Goal: Task Accomplishment & Management: Manage account settings

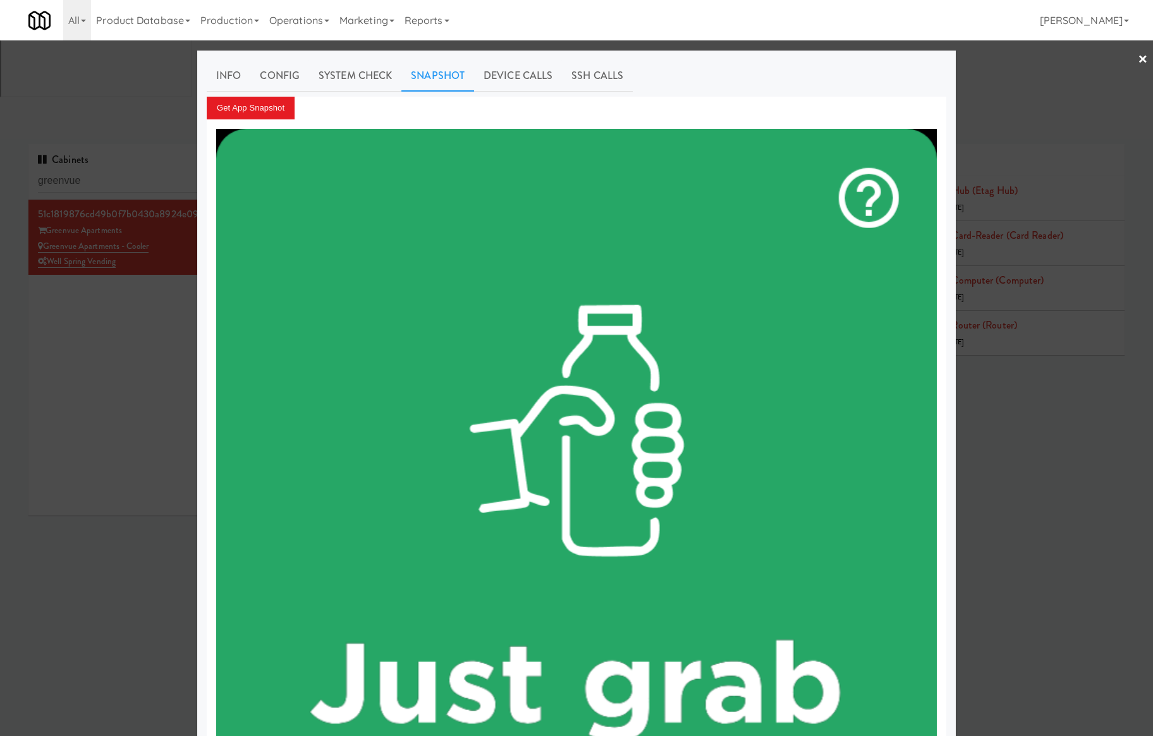
click at [104, 77] on div at bounding box center [576, 368] width 1153 height 736
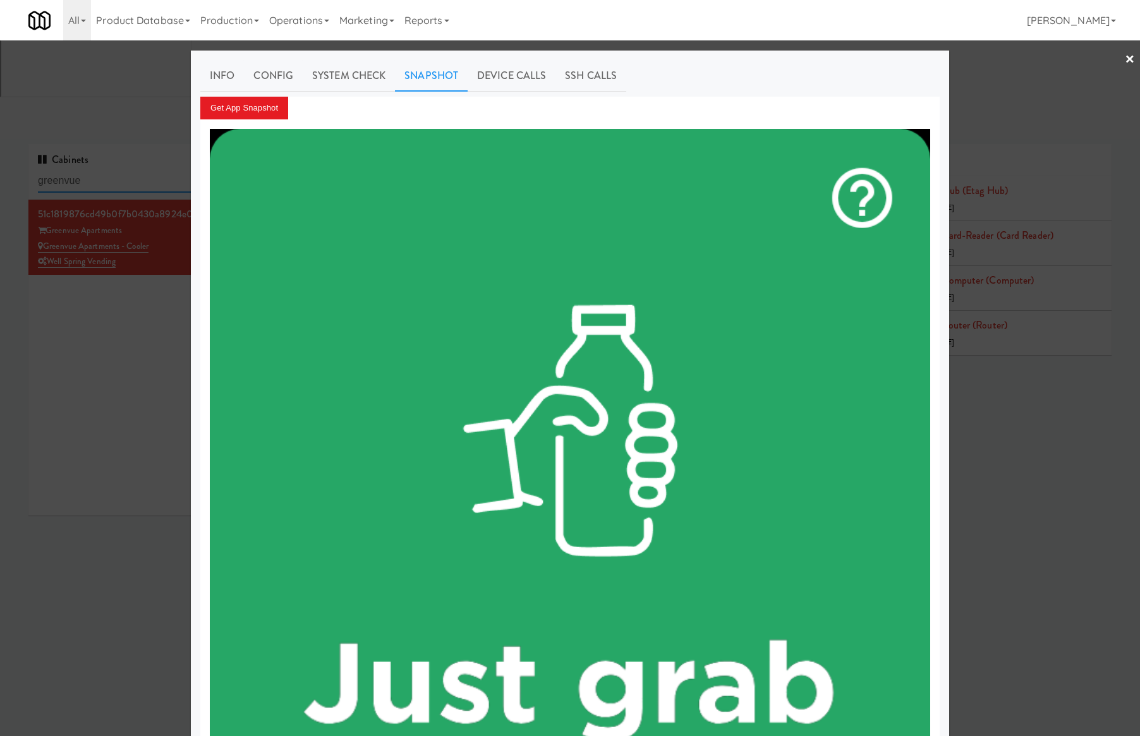
click at [104, 169] on input "greenvue" at bounding box center [157, 180] width 238 height 23
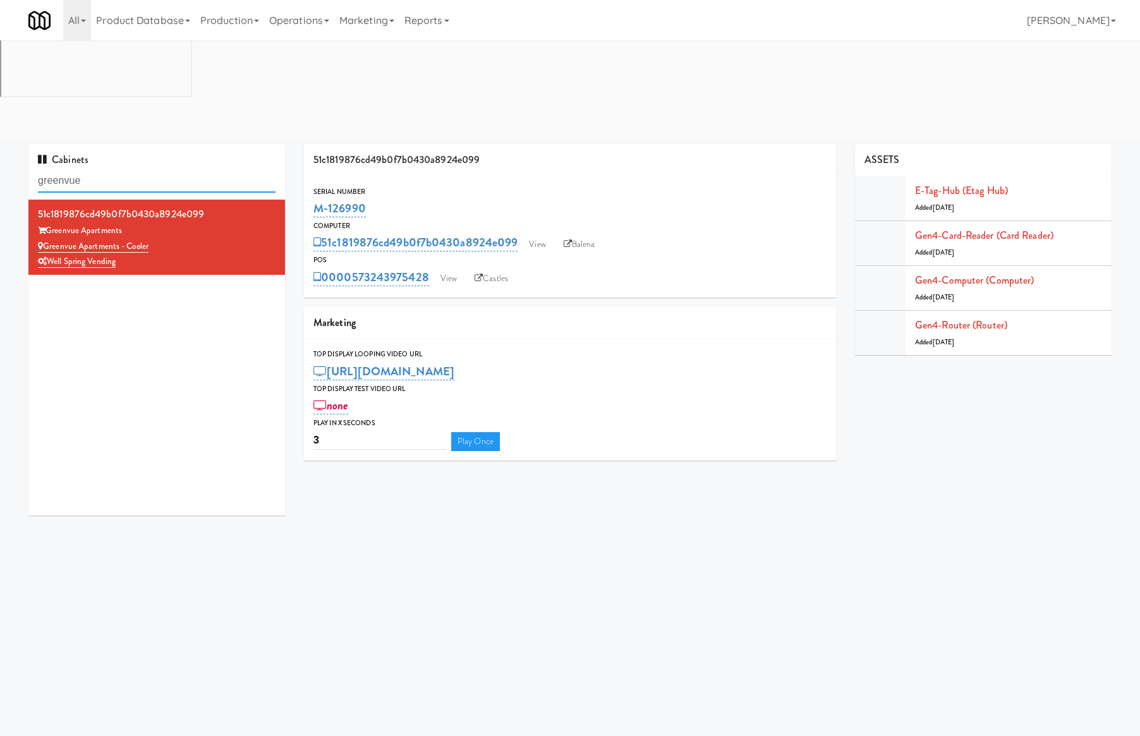
click at [104, 169] on input "greenvue" at bounding box center [157, 180] width 238 height 23
type input "rpm"
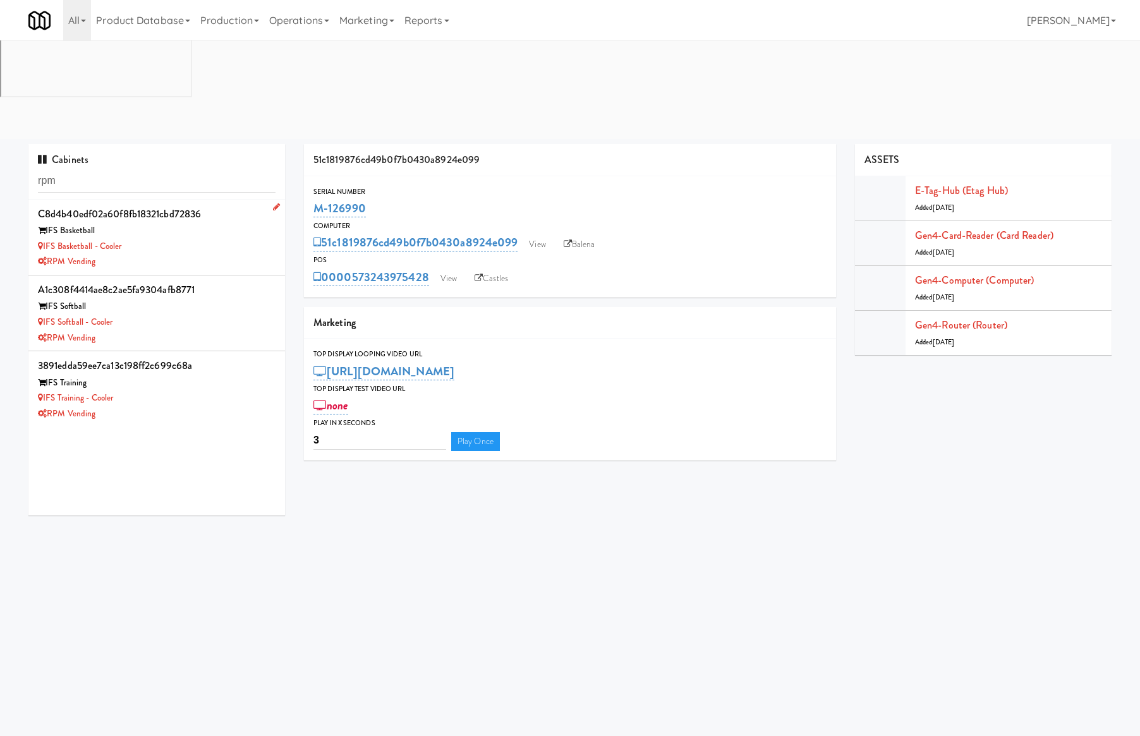
click at [202, 254] on div "RPM Vending" at bounding box center [157, 262] width 238 height 16
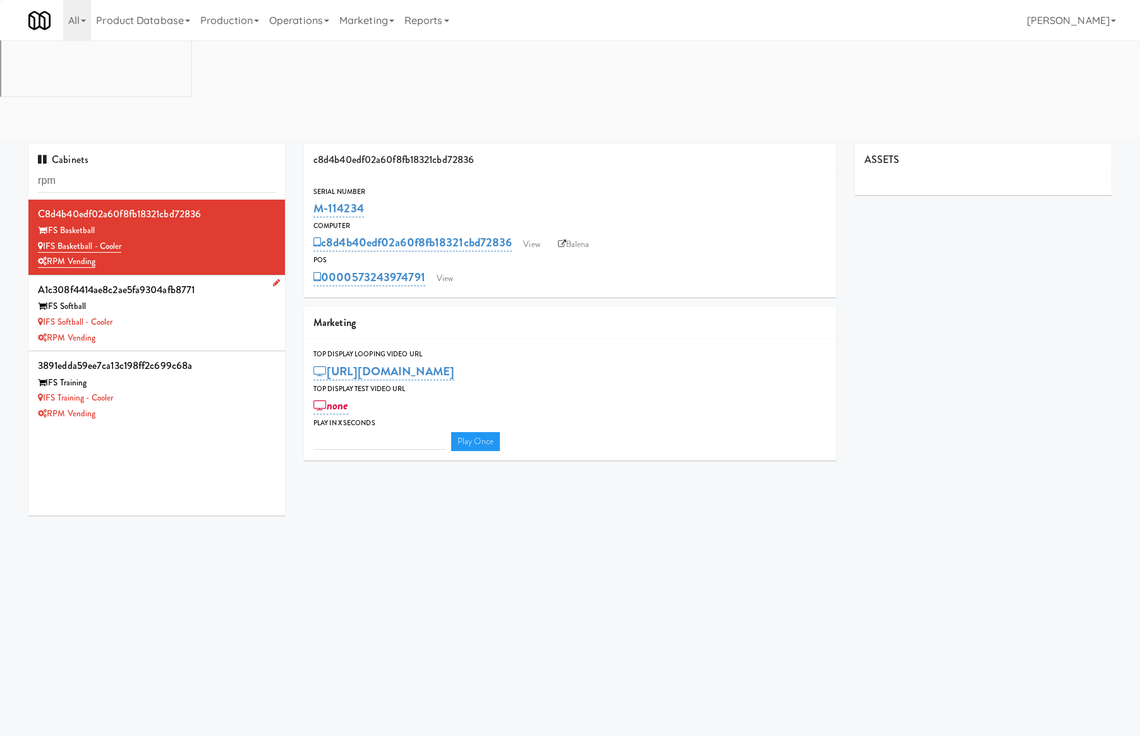
click at [216, 299] on div "IFS Softball" at bounding box center [157, 307] width 238 height 16
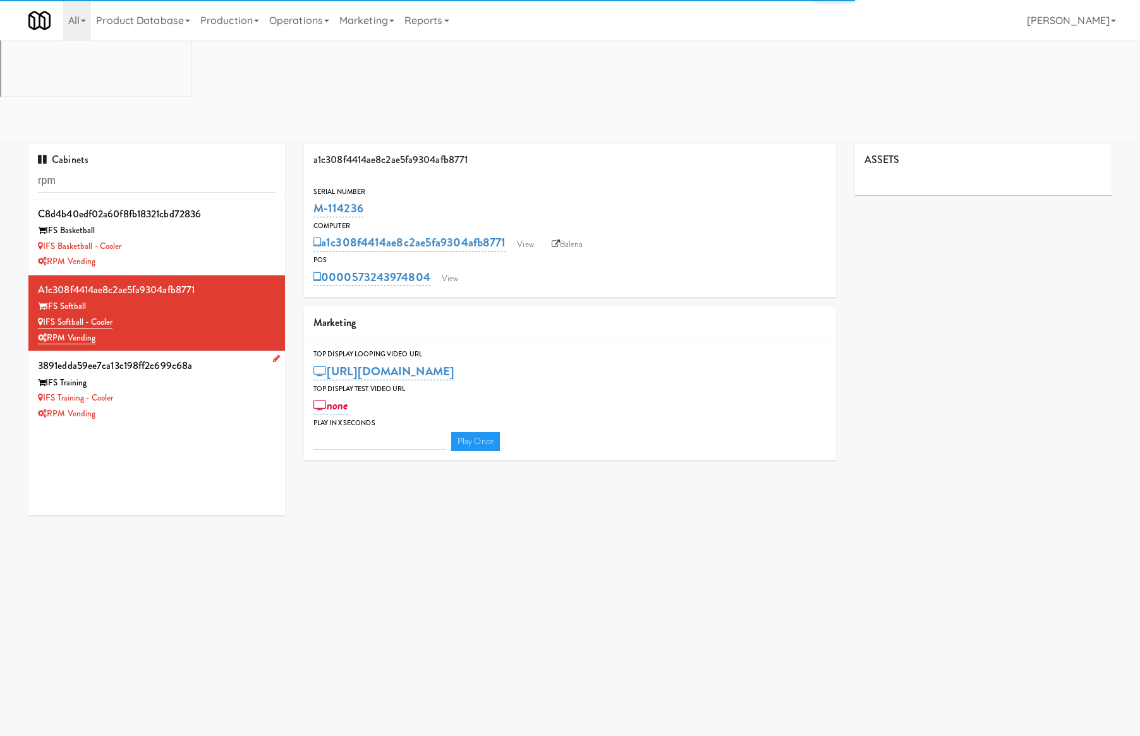
click at [206, 375] on div "IFS Training" at bounding box center [157, 383] width 238 height 16
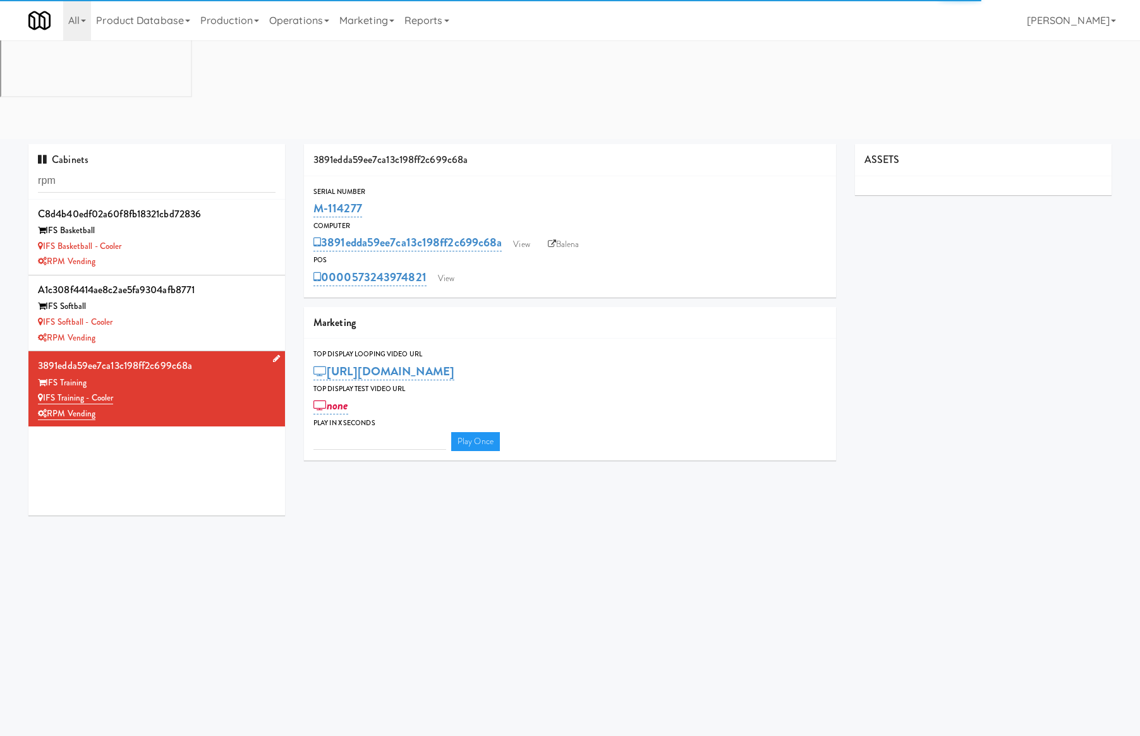
type input "3"
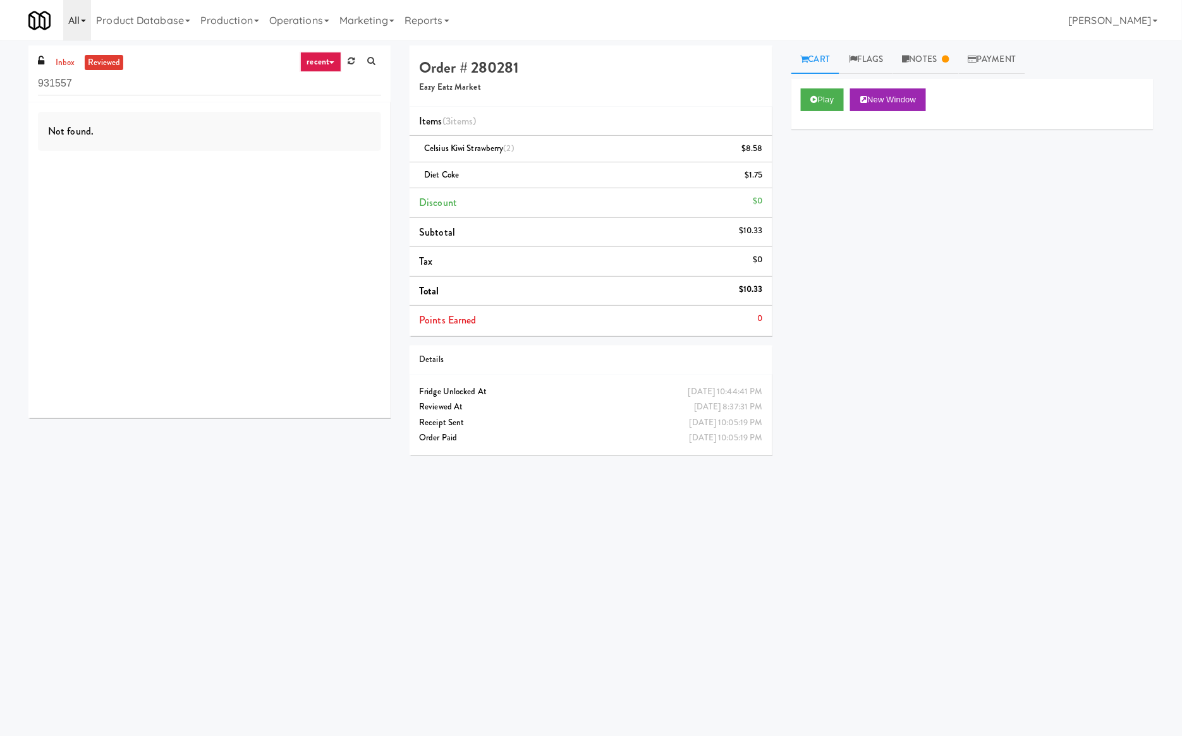
click at [76, 21] on link "All" at bounding box center [77, 20] width 28 height 40
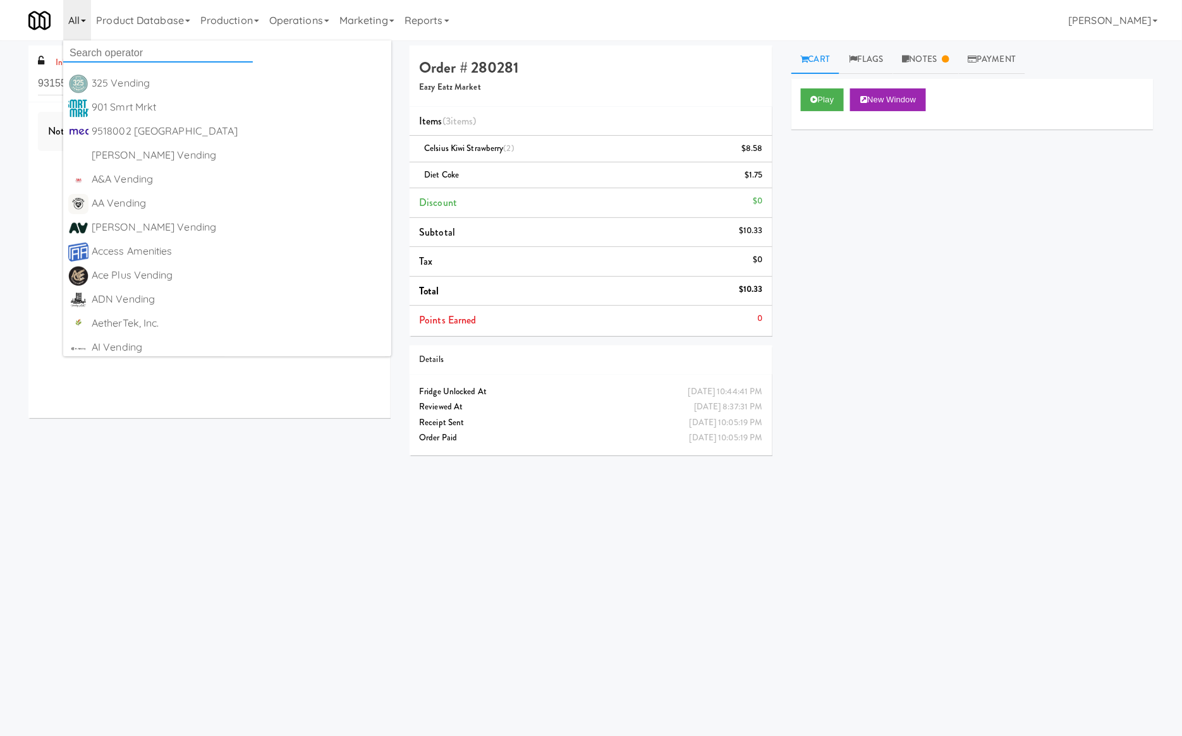
click at [87, 59] on input "text" at bounding box center [158, 53] width 190 height 19
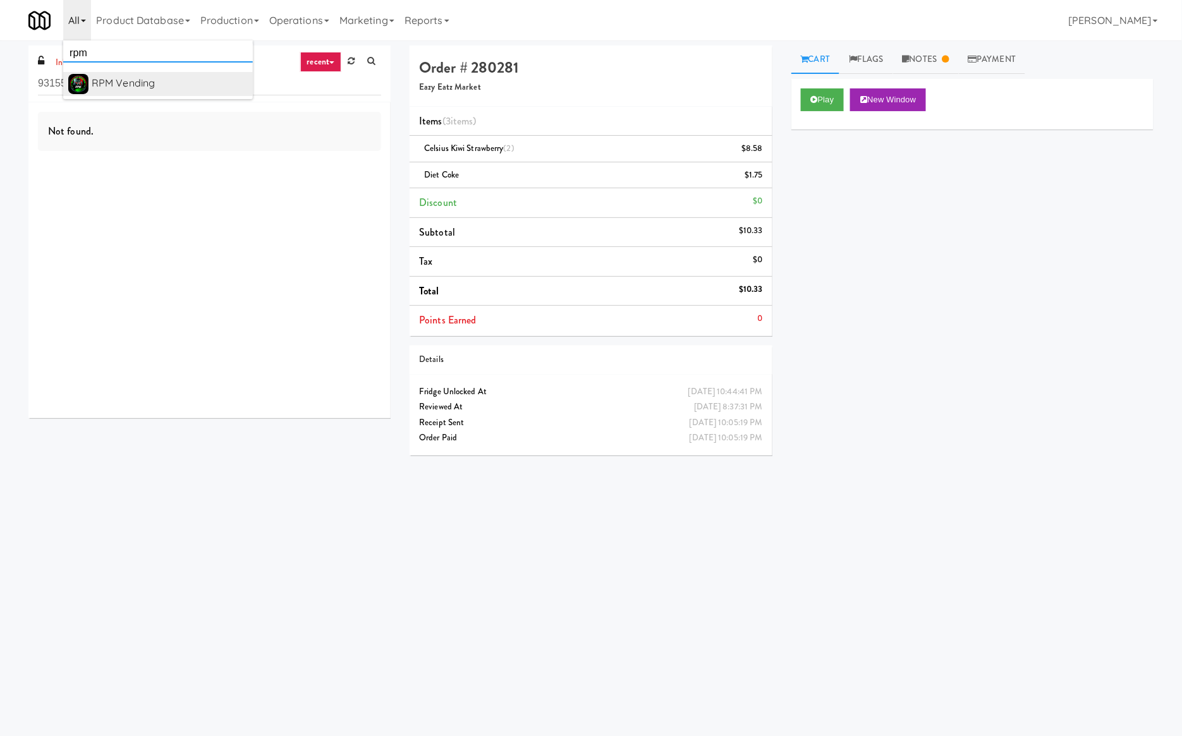
type input "rpm"
click at [114, 76] on div "RPM Vending" at bounding box center [170, 83] width 156 height 19
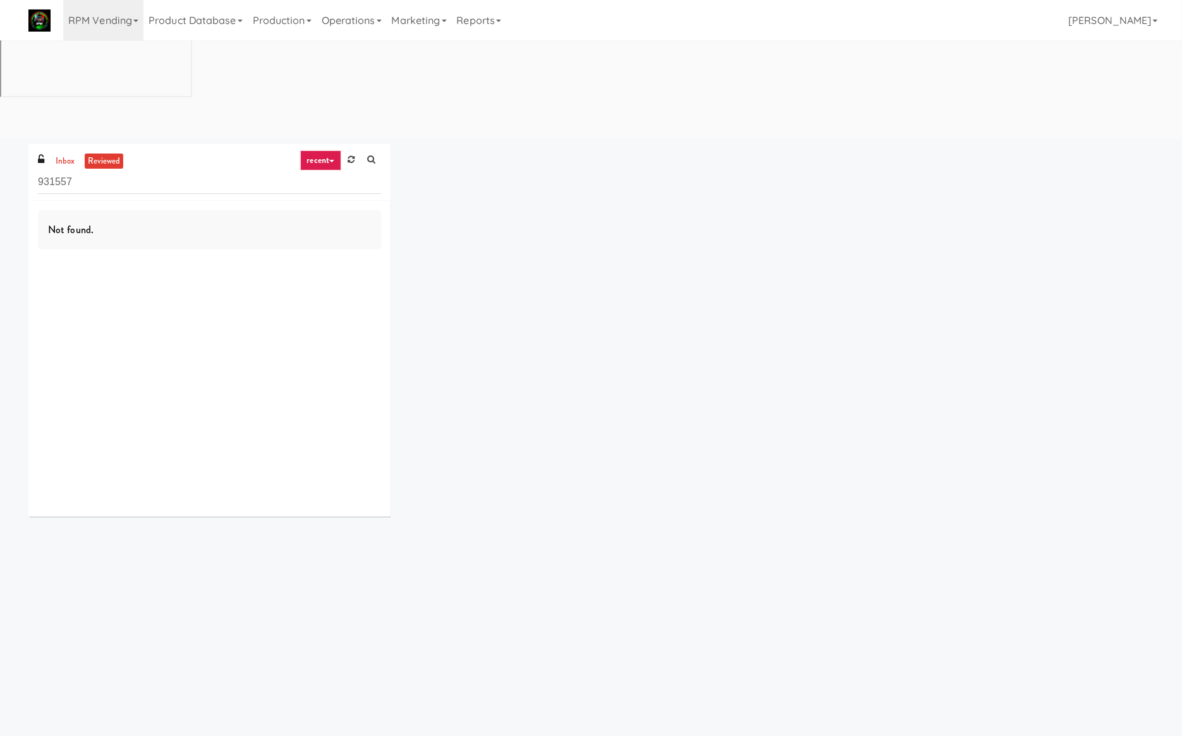
click at [70, 171] on input "931557" at bounding box center [209, 182] width 343 height 23
click at [71, 171] on input "931557" at bounding box center [209, 182] width 343 height 23
click at [332, 13] on link "Operations" at bounding box center [352, 20] width 70 height 40
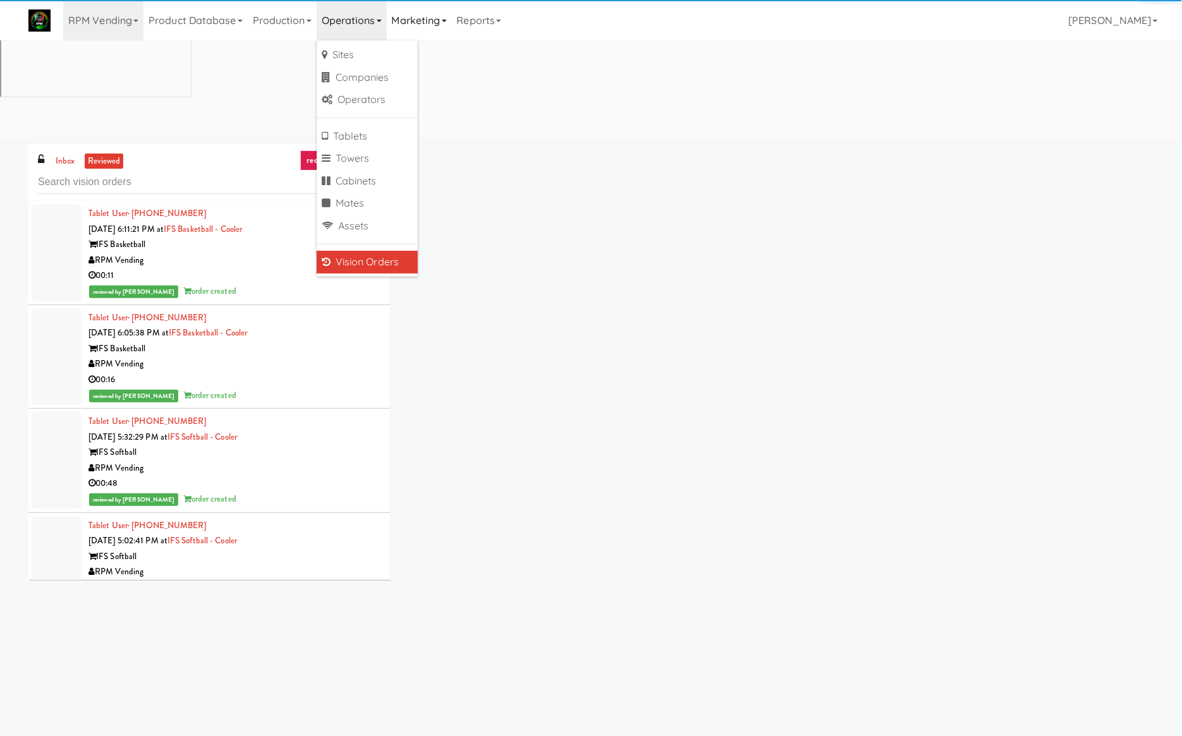
click at [410, 14] on link "Marketing" at bounding box center [419, 20] width 65 height 40
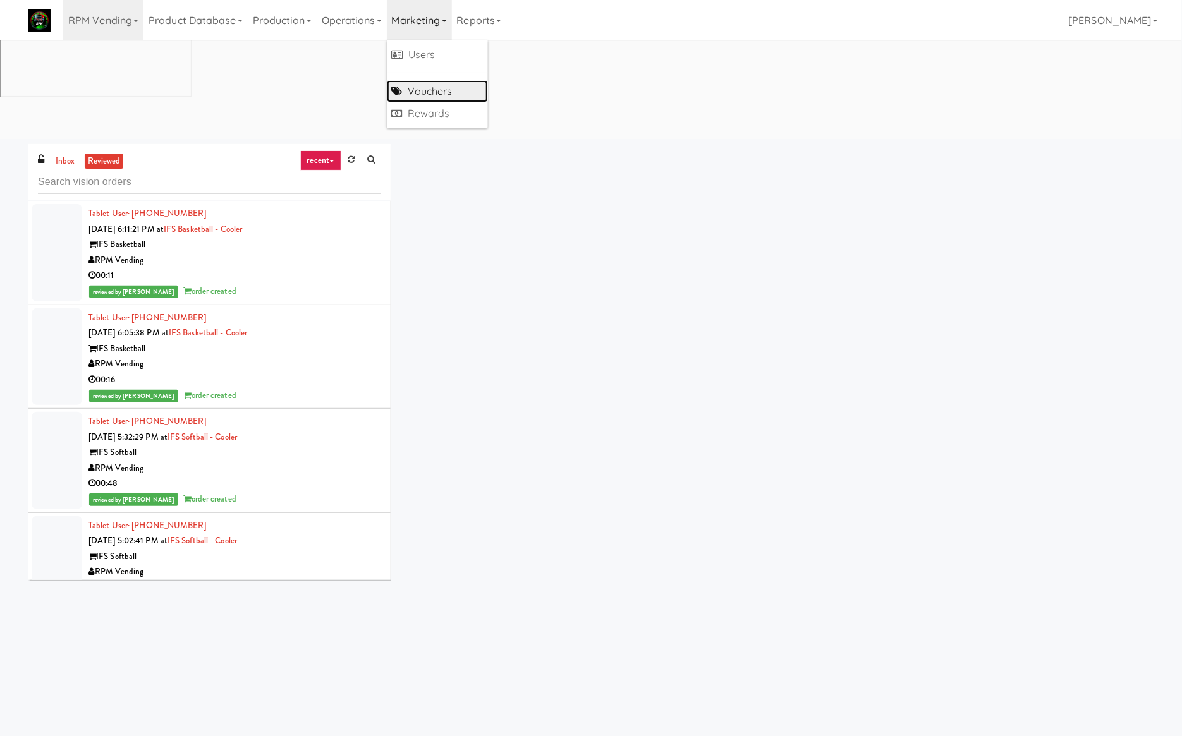
click at [441, 81] on link "Vouchers" at bounding box center [437, 91] width 101 height 23
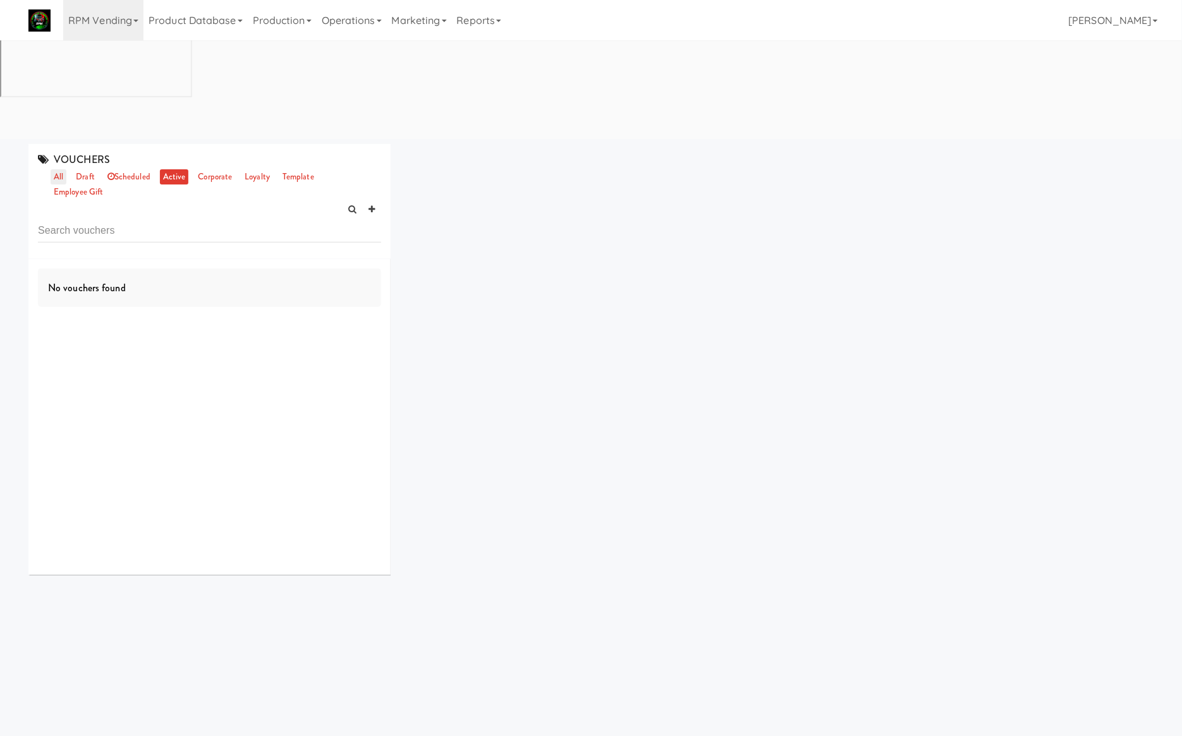
click at [61, 169] on link "all" at bounding box center [59, 177] width 16 height 16
click at [373, 205] on icon at bounding box center [371, 209] width 6 height 8
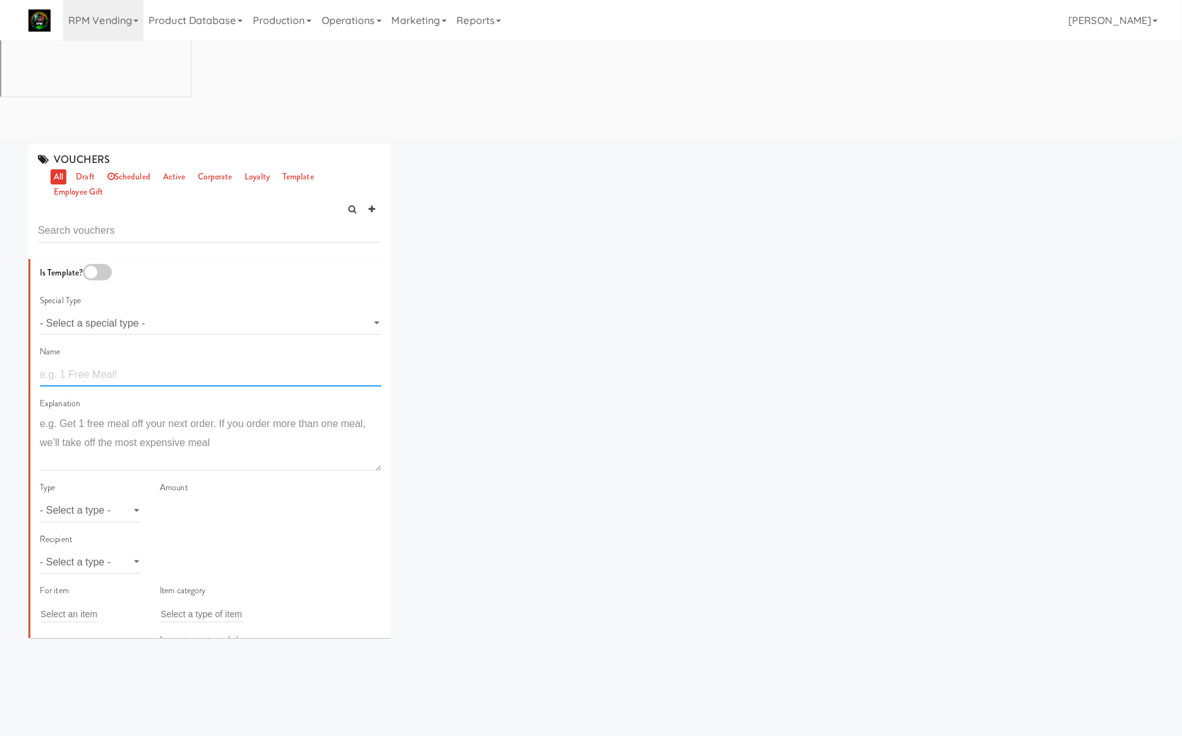
click at [104, 363] on input "text" at bounding box center [210, 374] width 341 height 23
type input "15% OFF on selected Drinks"
click at [97, 499] on select "- Select a type - meal item percent amount daily amount daily meal daily item p…" at bounding box center [90, 510] width 101 height 23
select select "string:percent"
click at [40, 499] on select "- Select a type - meal item percent amount daily amount daily meal daily item p…" at bounding box center [90, 510] width 101 height 23
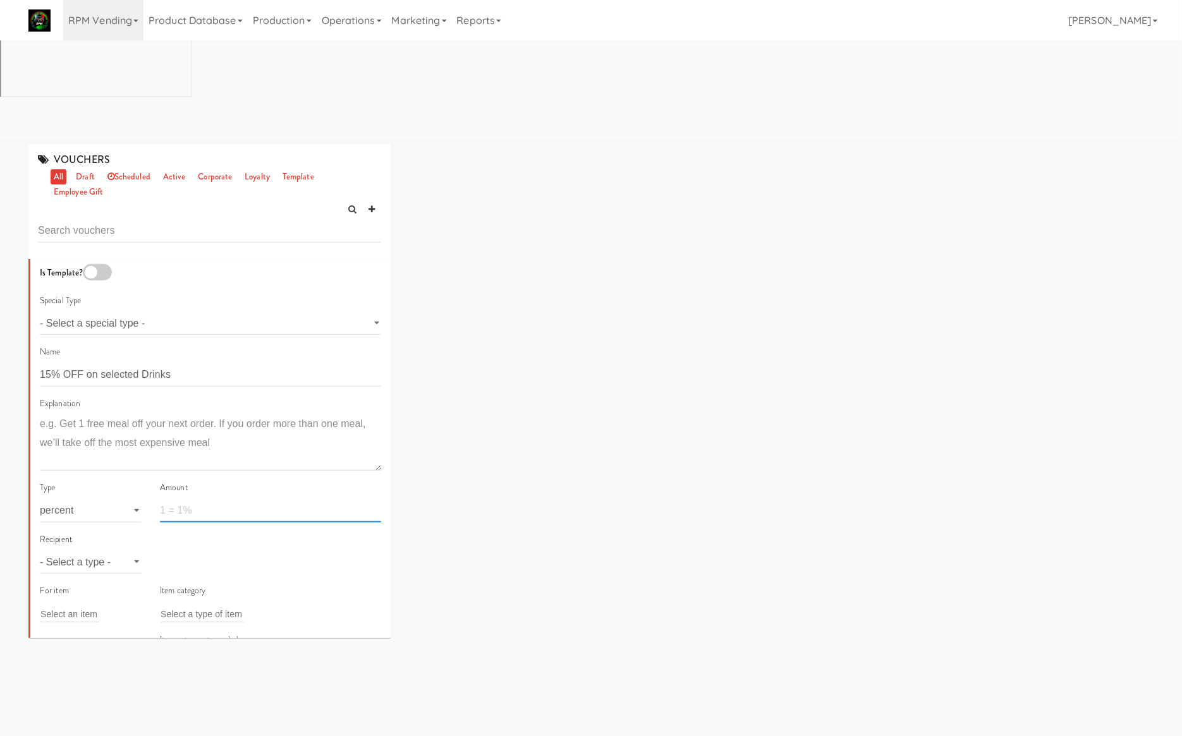
click at [185, 499] on input "number" at bounding box center [270, 510] width 221 height 23
type input "16"
click at [109, 550] on select "- Select a type - user site company" at bounding box center [90, 561] width 101 height 23
select select "string:site"
click at [40, 550] on select "- Select a type - user site company" at bounding box center [90, 561] width 101 height 23
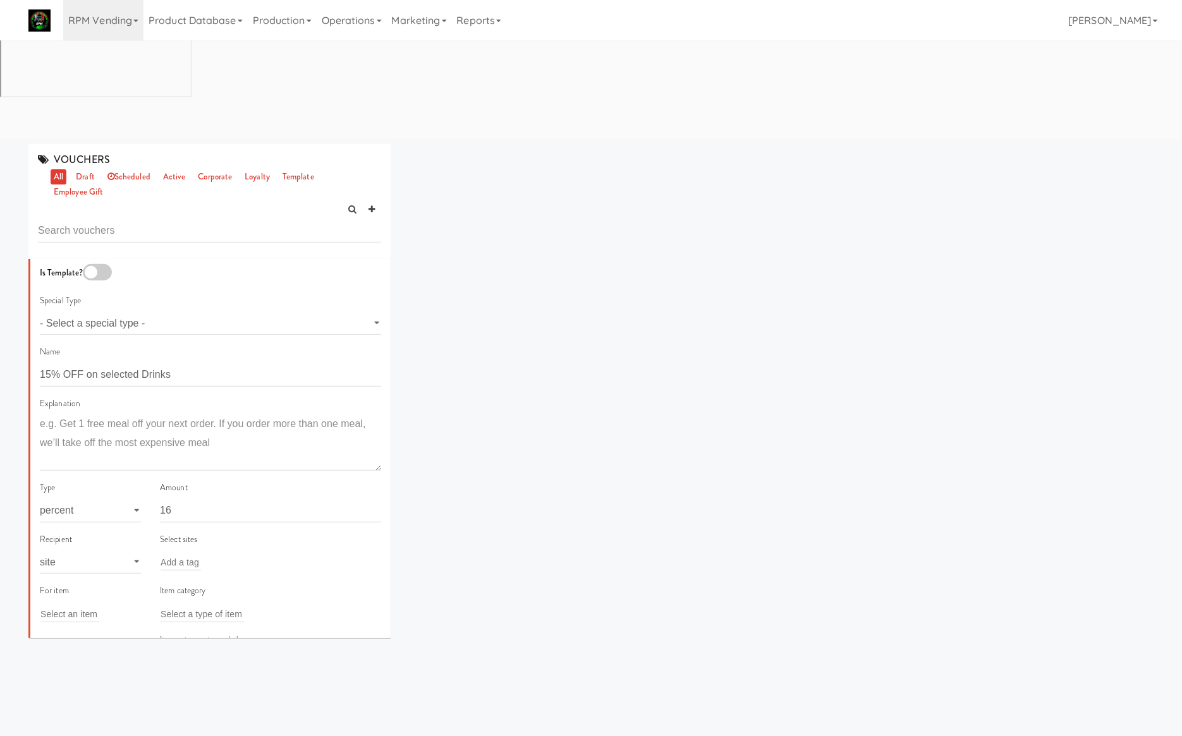
click at [200, 554] on div "Add a tag" at bounding box center [270, 563] width 221 height 18
type input "d"
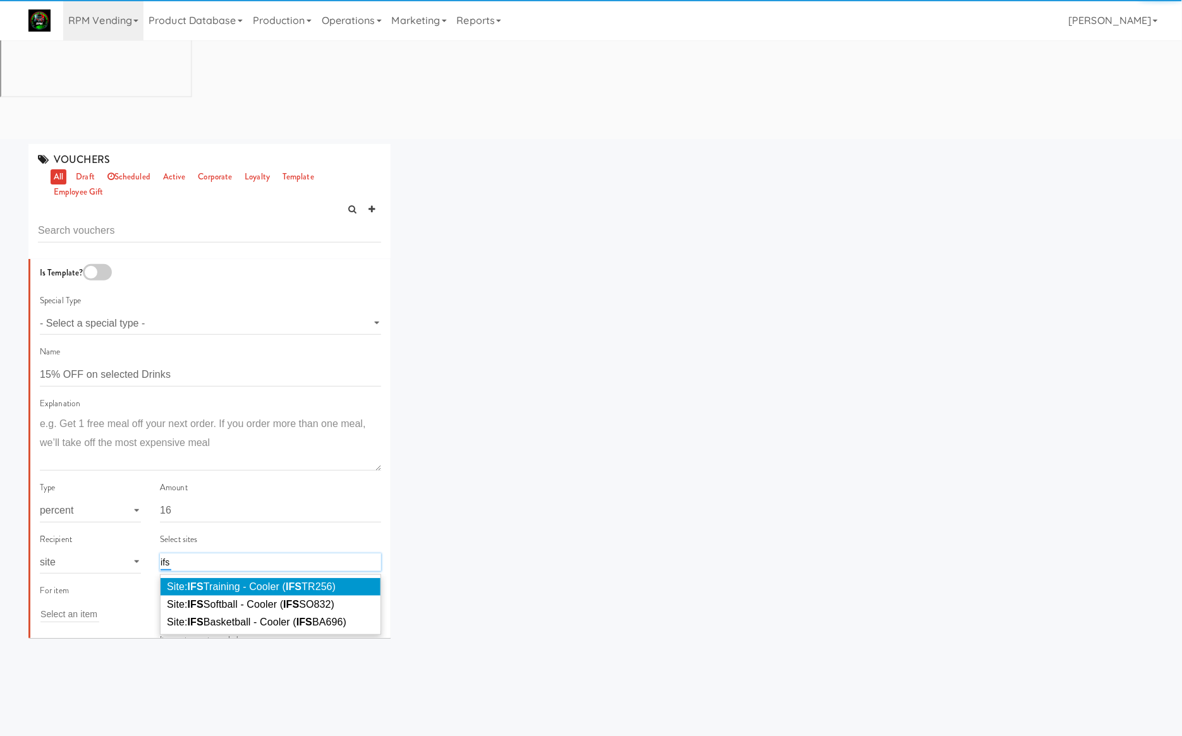
type input "ifs"
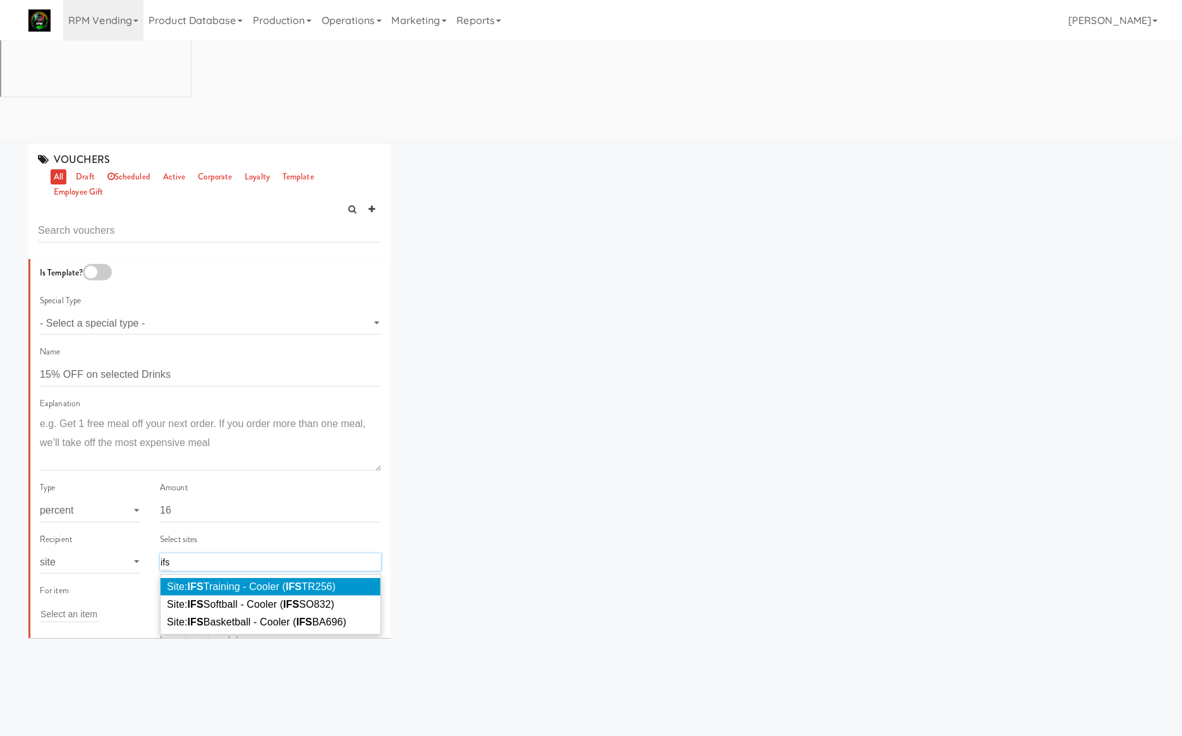
click at [226, 581] on span "Site: IFS Training - Cooler ( IFS TR256)" at bounding box center [251, 586] width 169 height 11
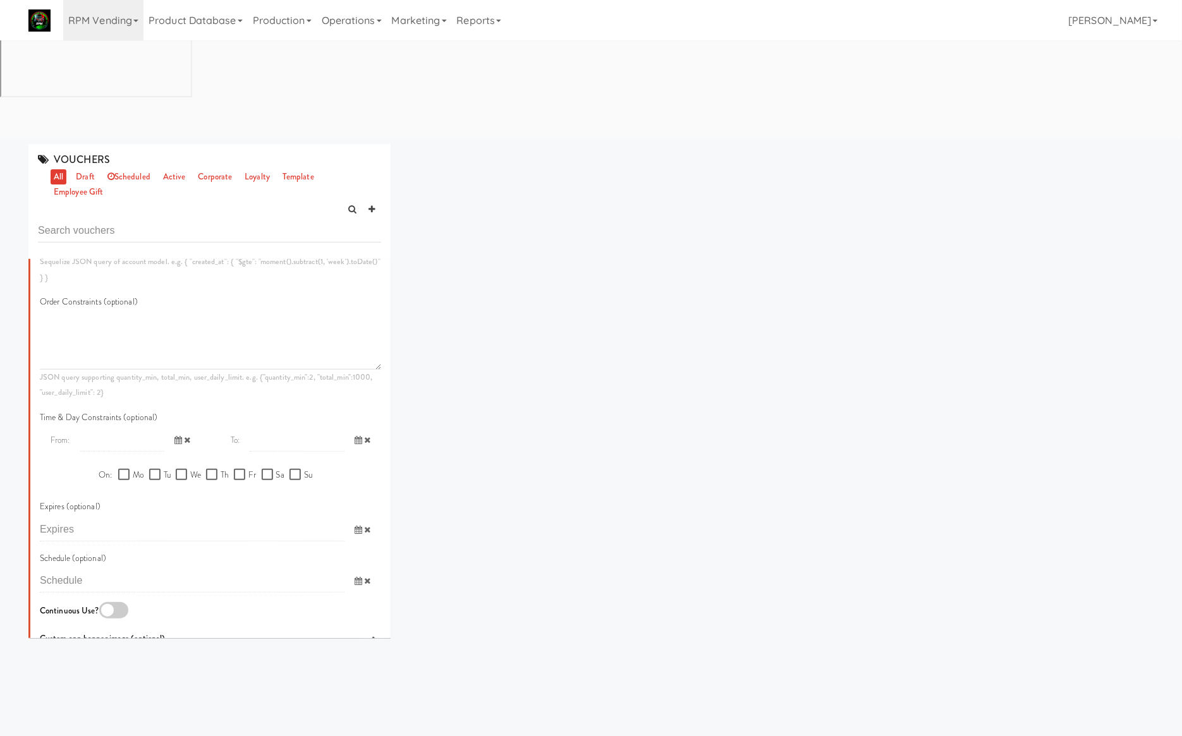
scroll to position [612, 0]
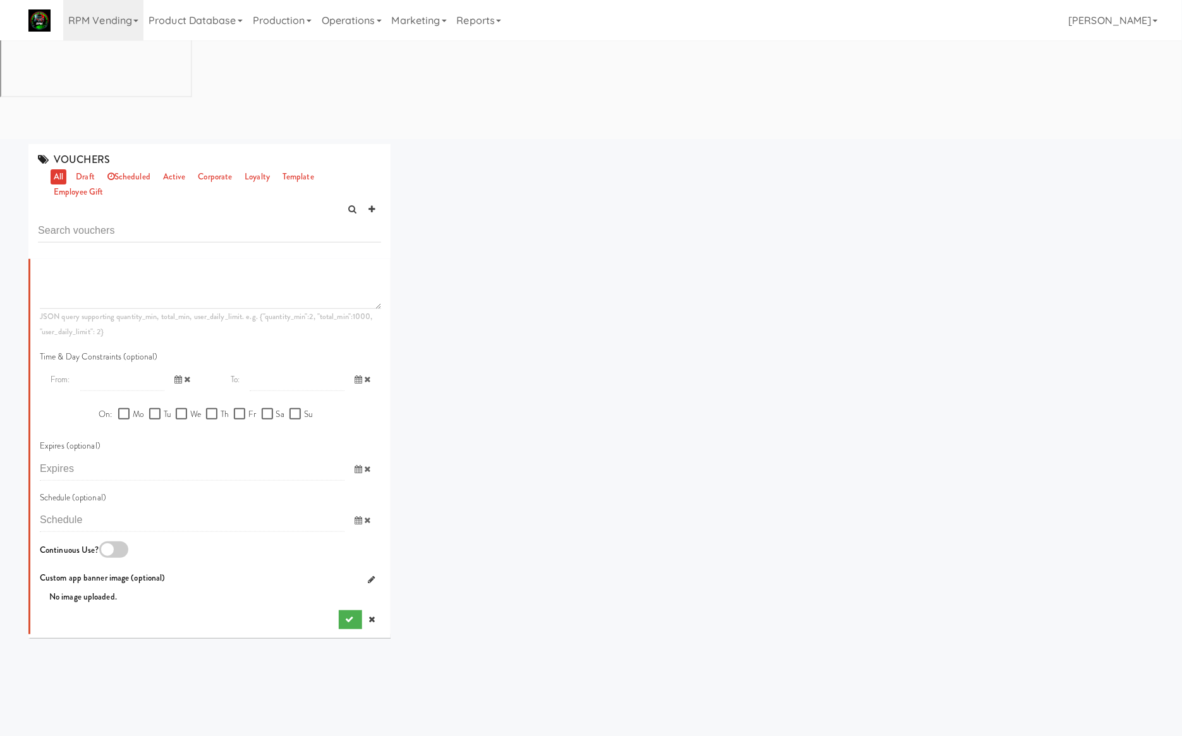
click at [114, 542] on div at bounding box center [113, 550] width 29 height 16
click at [0, 0] on input "checkbox" at bounding box center [0, 0] width 0 height 0
click at [339, 611] on button "submit" at bounding box center [350, 620] width 23 height 19
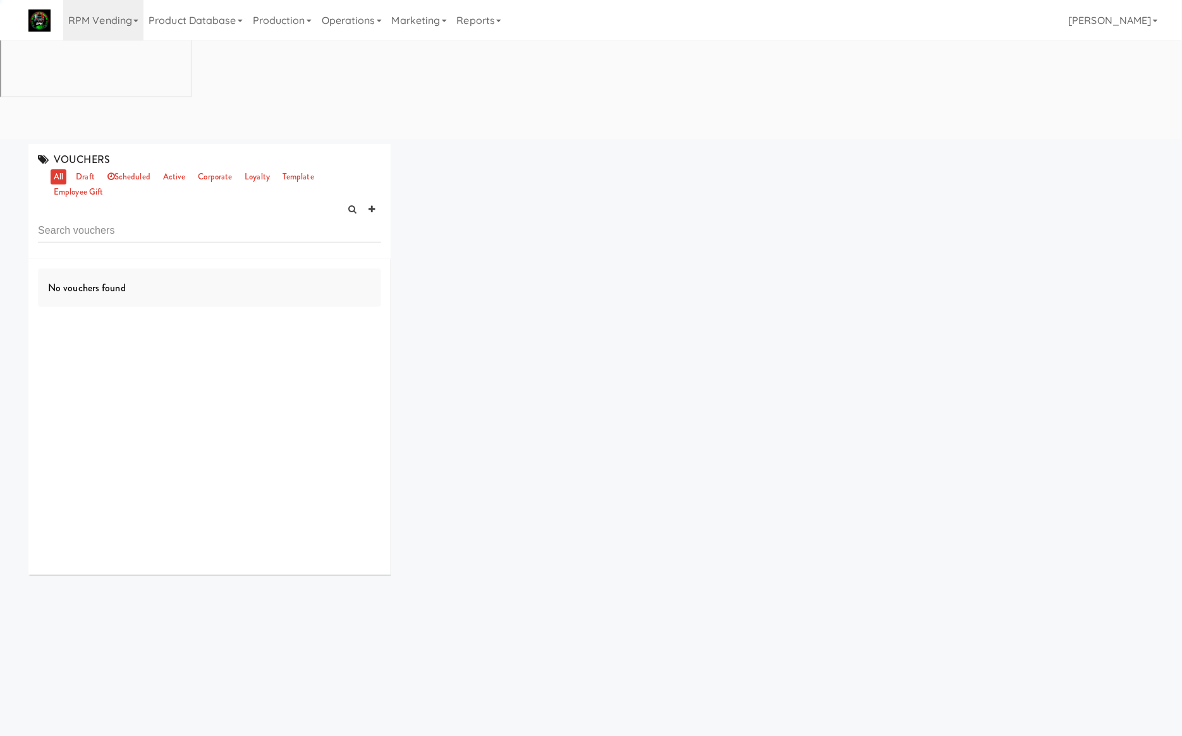
scroll to position [0, 0]
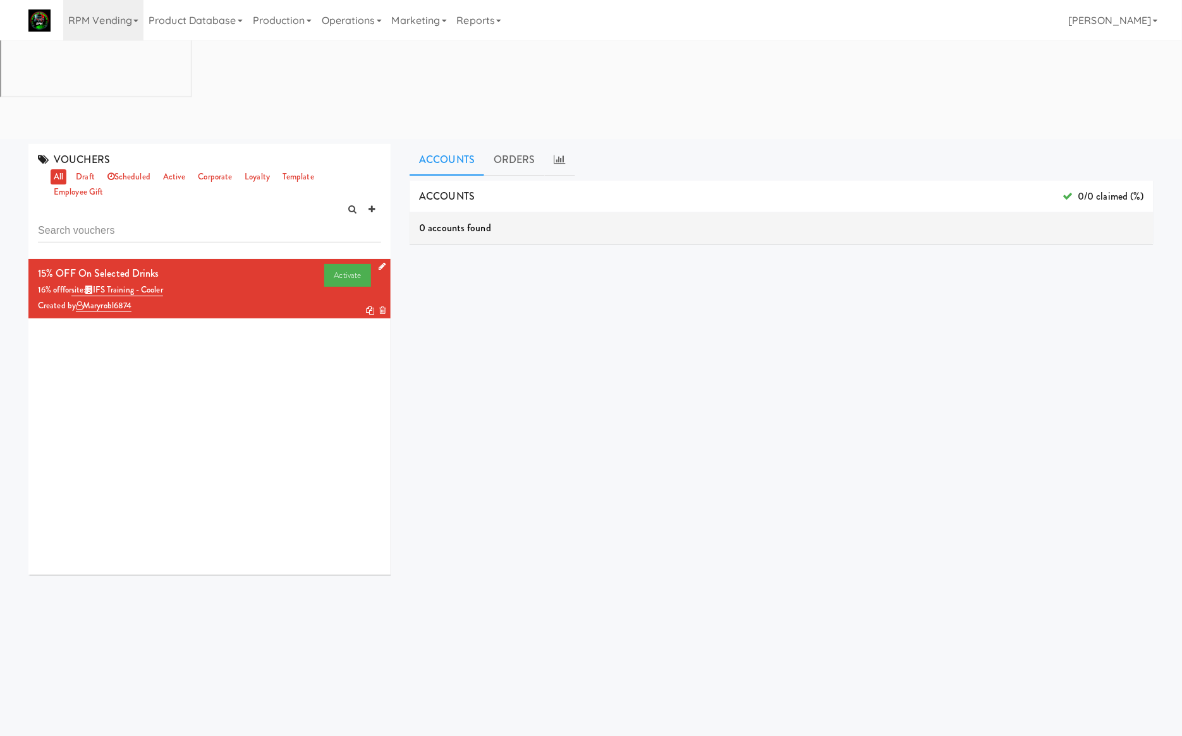
click at [374, 259] on link at bounding box center [380, 267] width 12 height 16
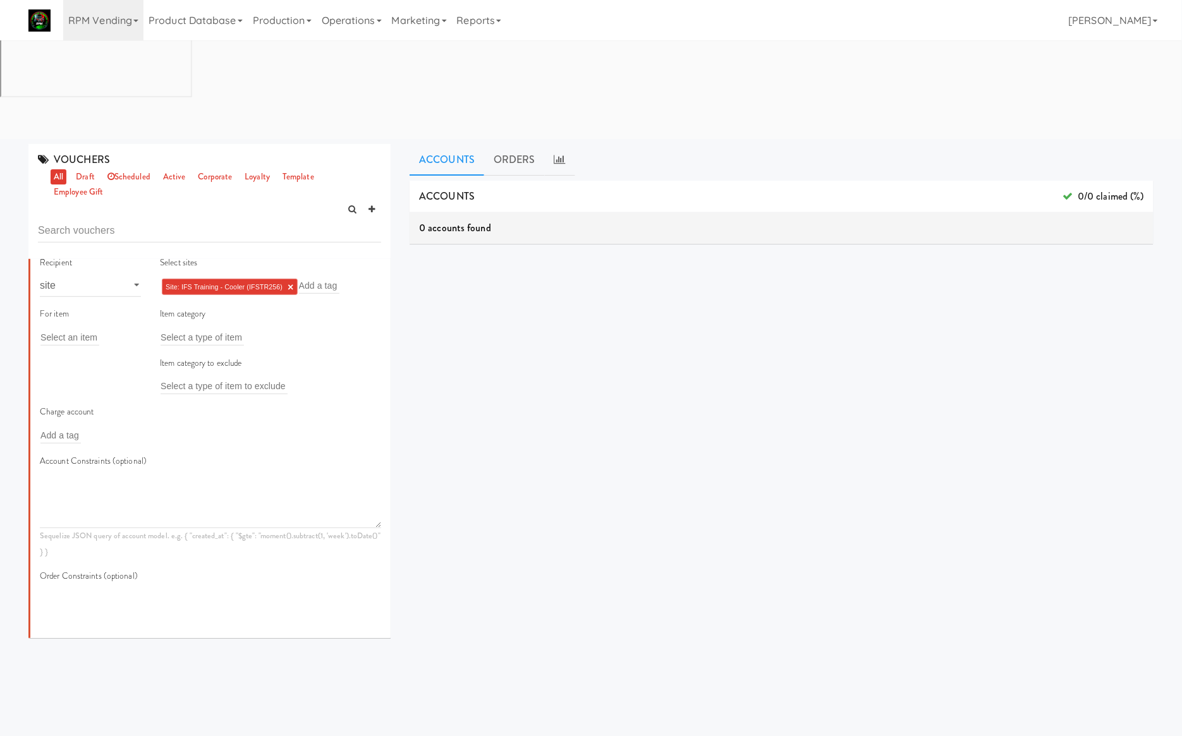
scroll to position [253, 0]
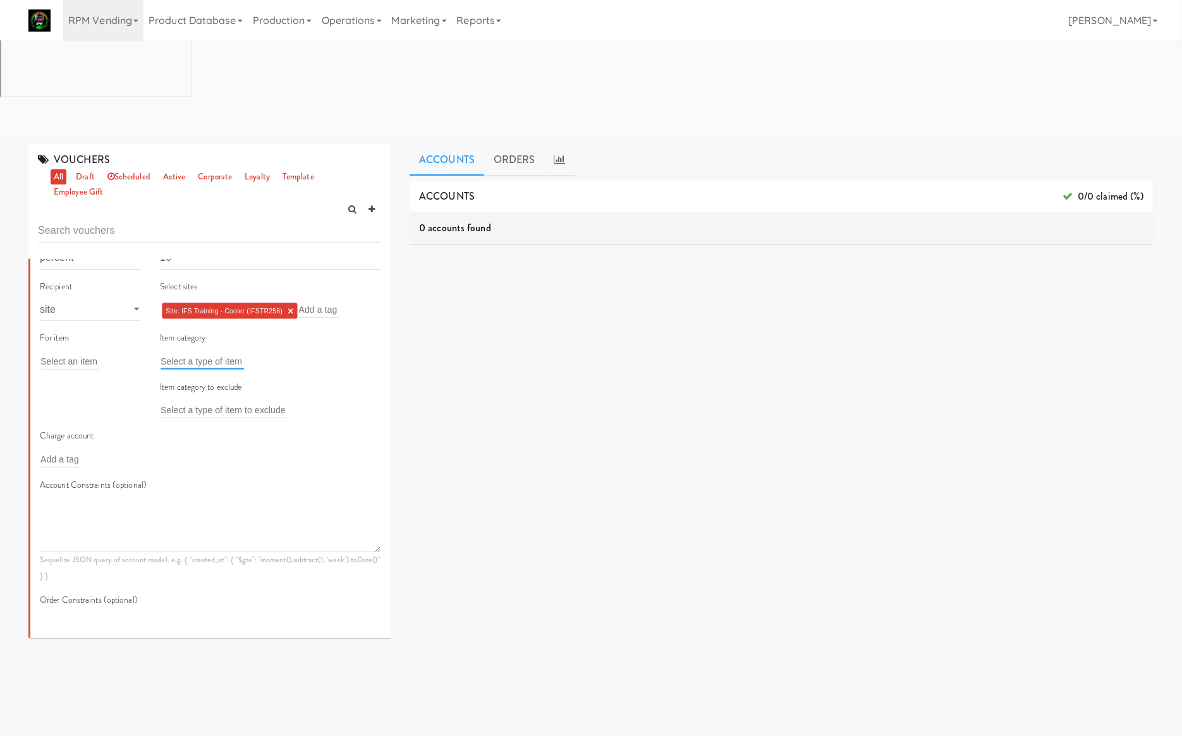
click at [178, 353] on input "text" at bounding box center [202, 361] width 83 height 16
paste input "15OFF-DRINKS"
type input "15OFF-DRINKS"
click at [205, 353] on input "15OFF-DRINKS" at bounding box center [195, 361] width 69 height 16
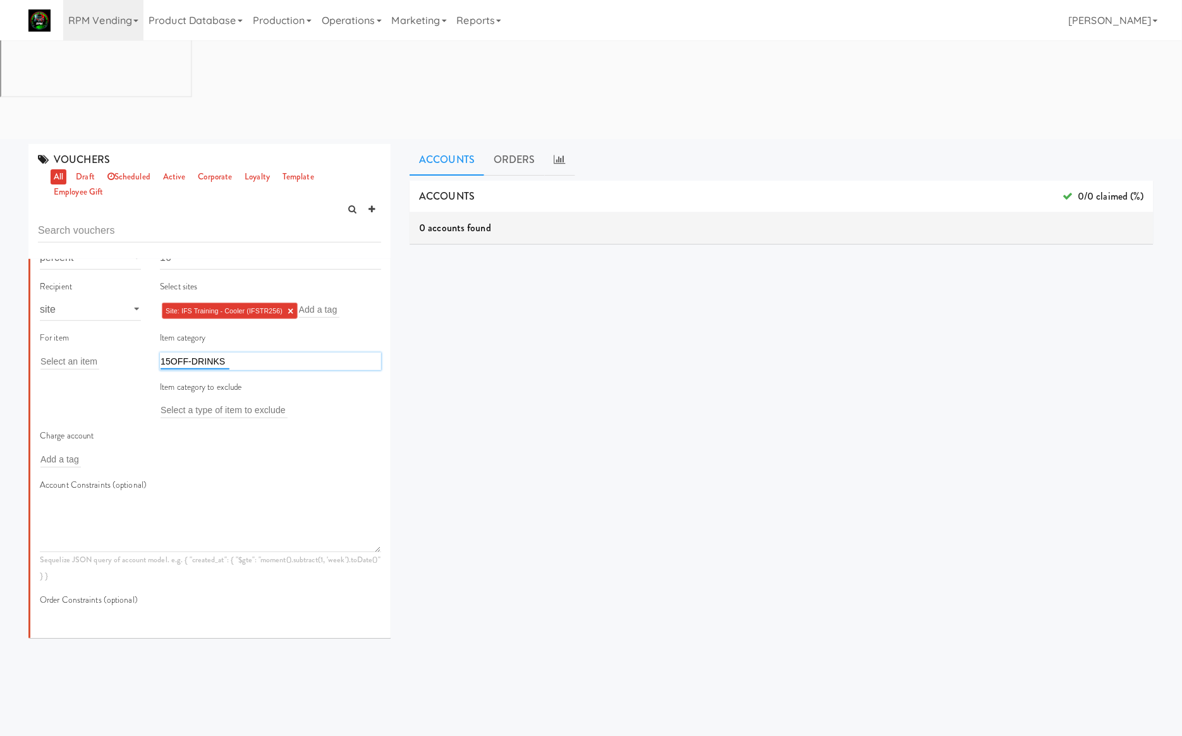
click at [205, 353] on input "15OFF-DRINKS" at bounding box center [195, 361] width 69 height 16
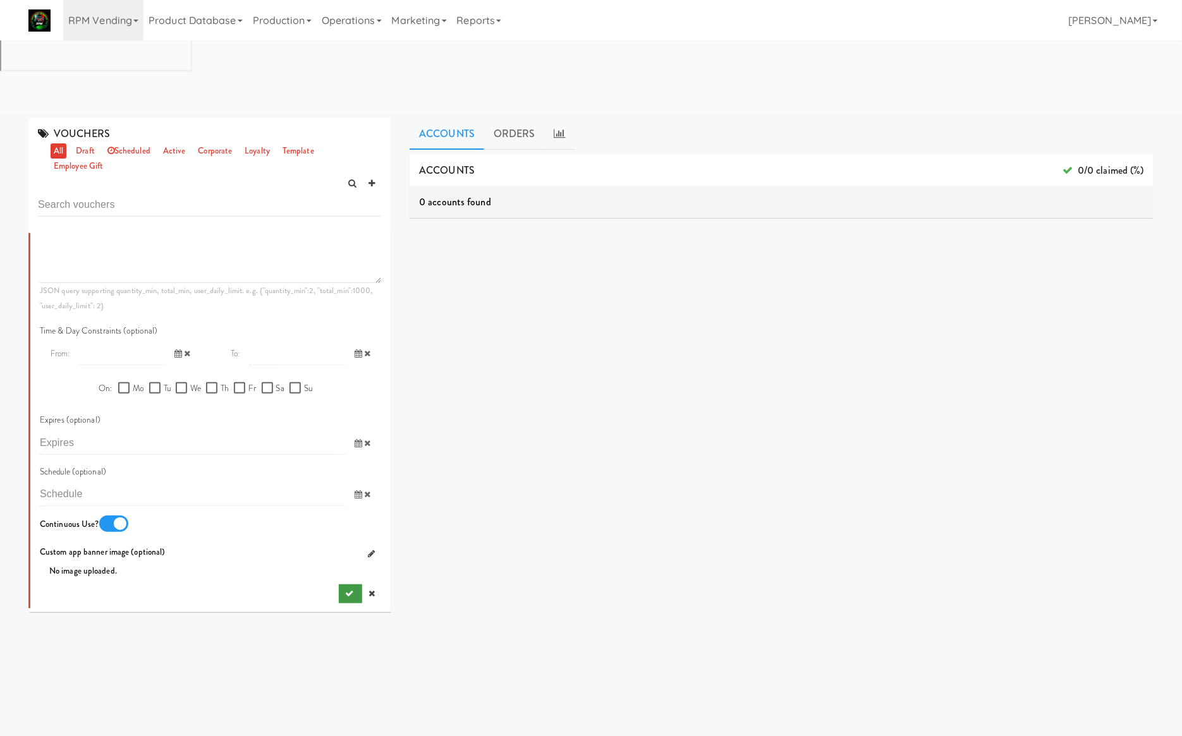
scroll to position [40, 0]
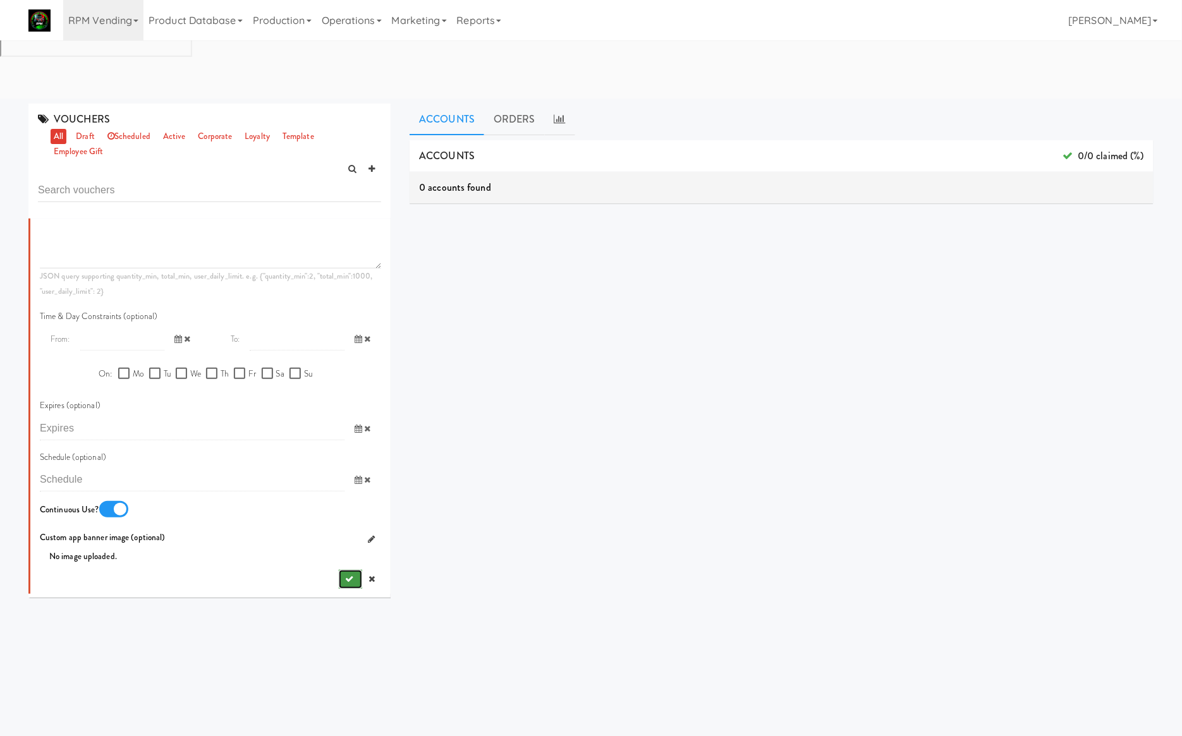
click at [345, 575] on icon "submit" at bounding box center [349, 579] width 8 height 8
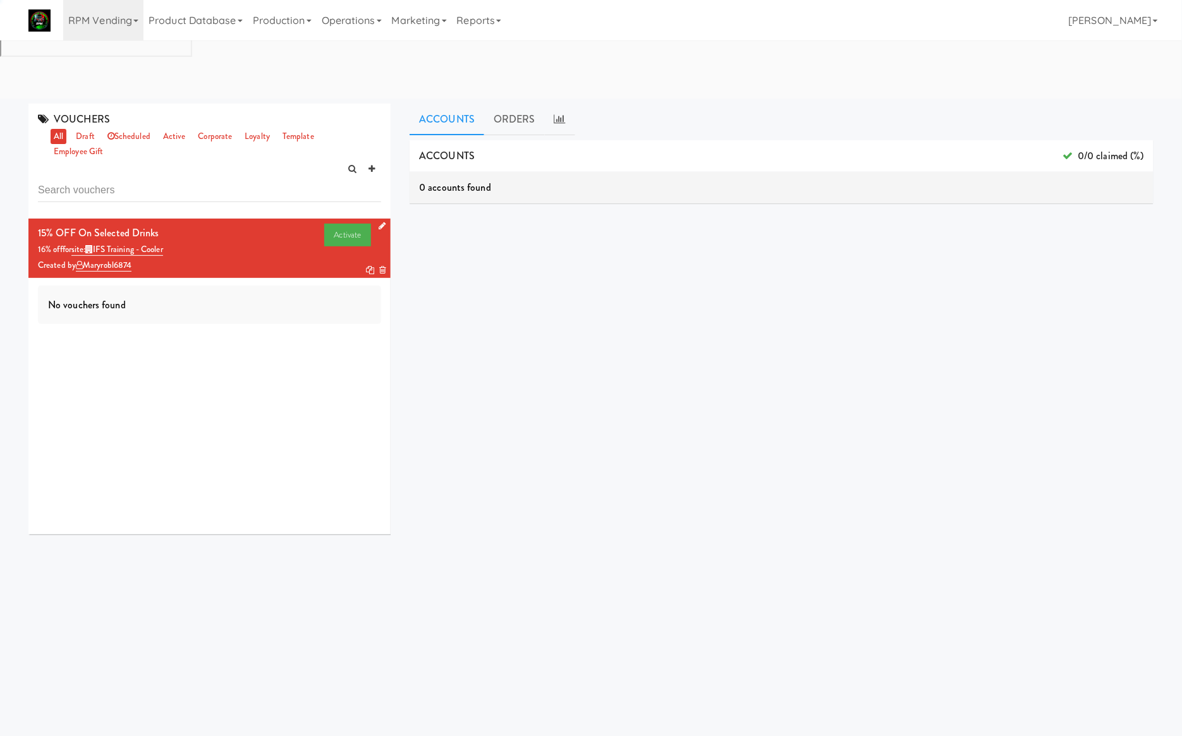
scroll to position [0, 0]
click at [852, 412] on div "ACCOUNTS 0/0 claimed (%) 0 accounts found ORDERS 0 orders found dashboard/99" at bounding box center [782, 377] width 744 height 474
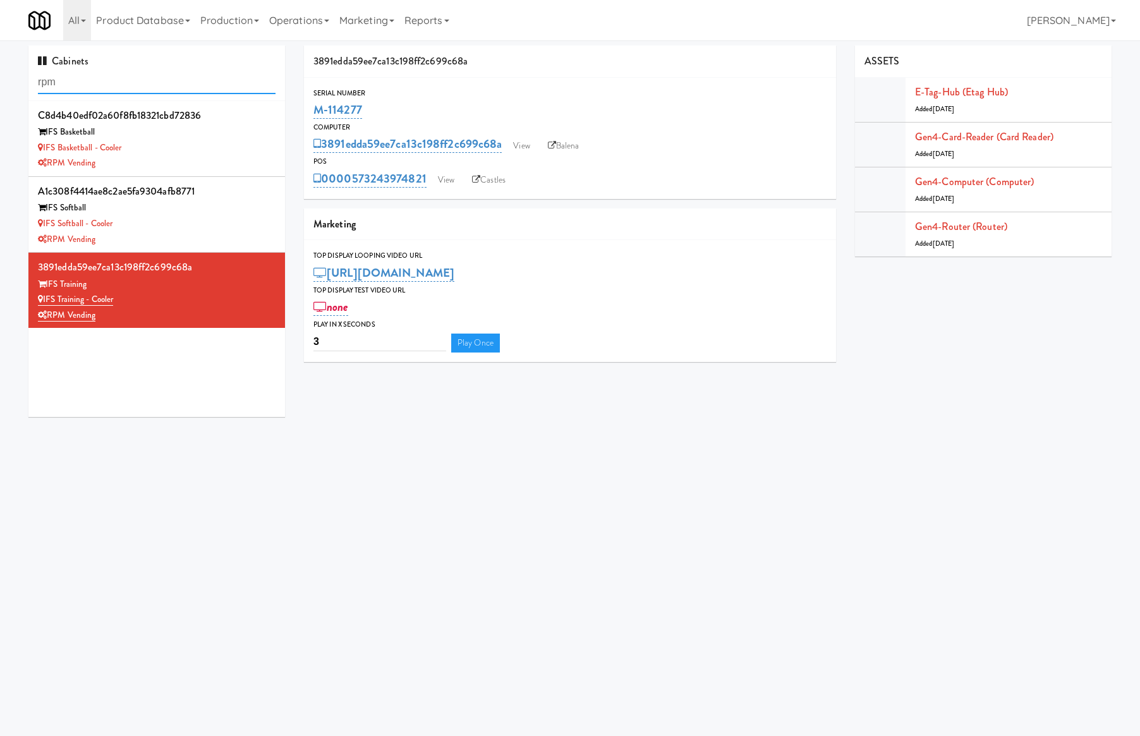
click at [79, 82] on input "rpm" at bounding box center [157, 82] width 238 height 23
paste input "The Sur - Cooler"
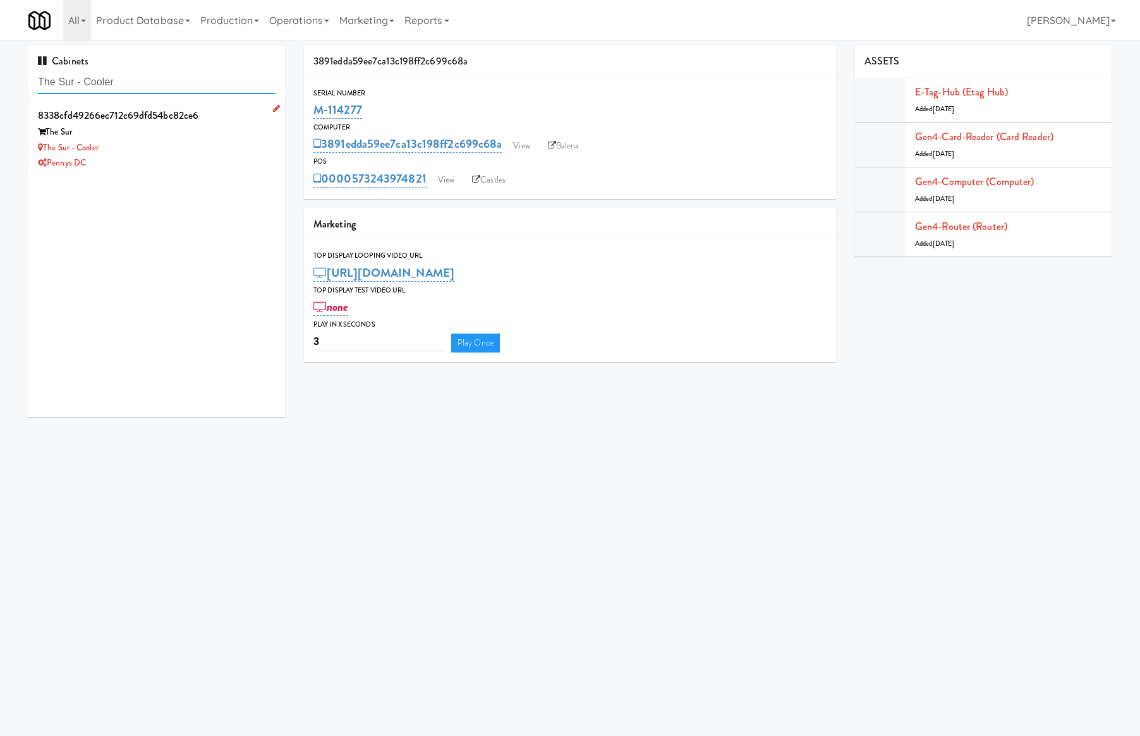
type input "The Sur - Cooler"
click at [217, 139] on div "The Sur" at bounding box center [157, 133] width 238 height 16
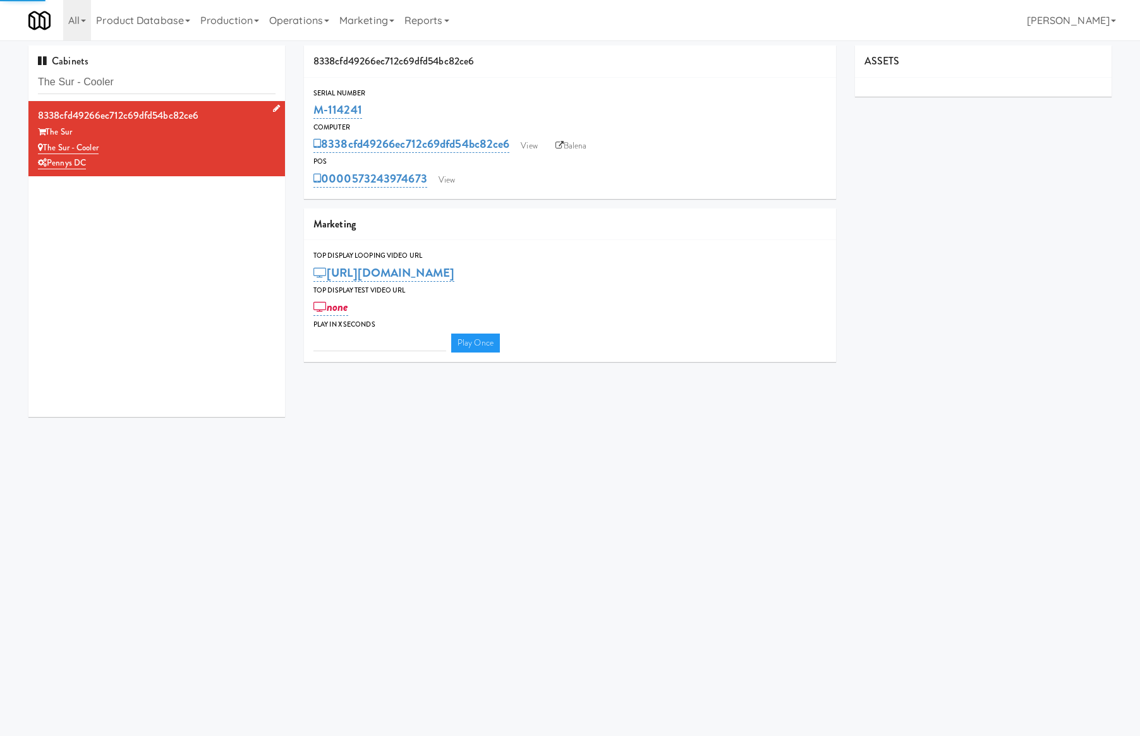
type input "3"
click at [228, 350] on div "8338cfd49266ec712c69dfd54bc82ce6 The Sur The Sur - Cooler Pennys DC" at bounding box center [156, 259] width 257 height 316
click at [446, 179] on link "View" at bounding box center [446, 180] width 29 height 19
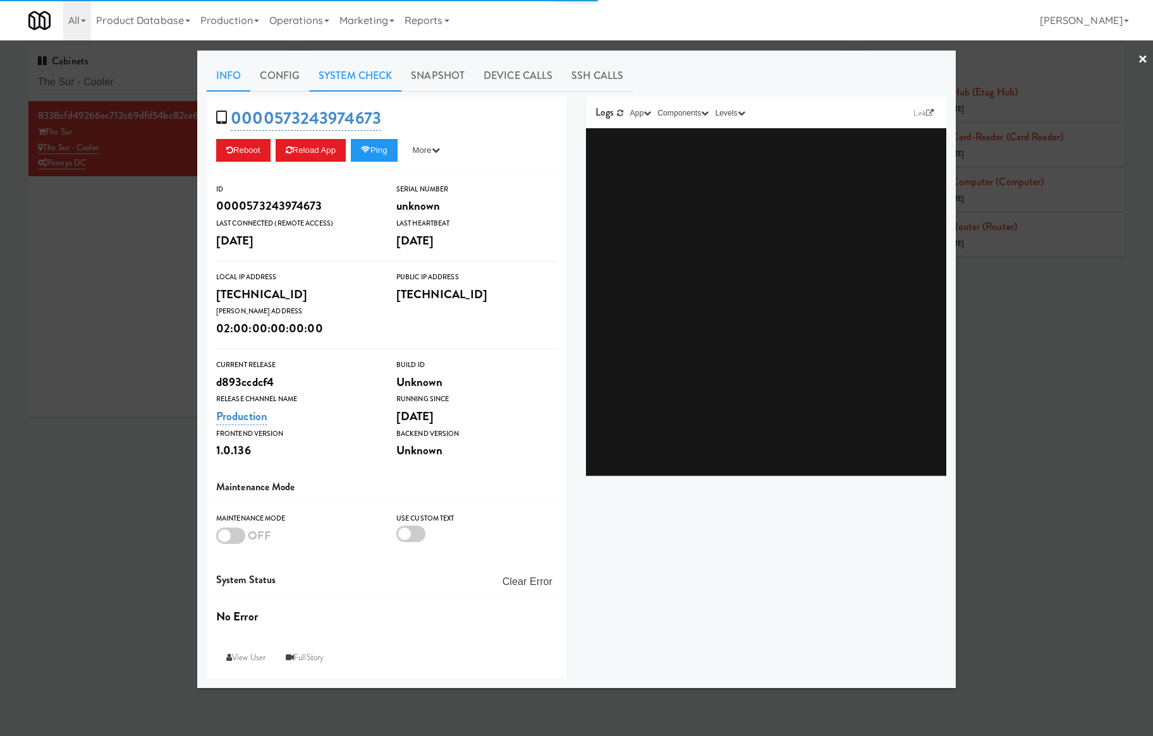
click at [334, 71] on link "System Check" at bounding box center [355, 76] width 92 height 32
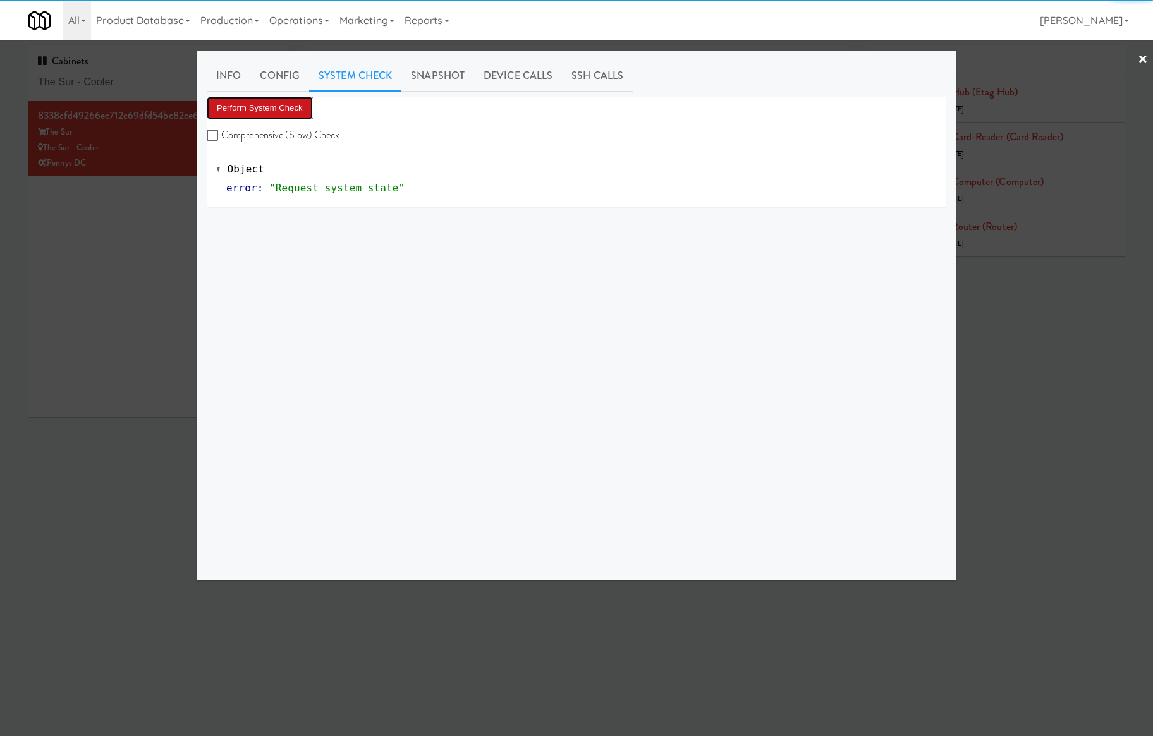
click at [292, 106] on button "Perform System Check" at bounding box center [260, 108] width 106 height 23
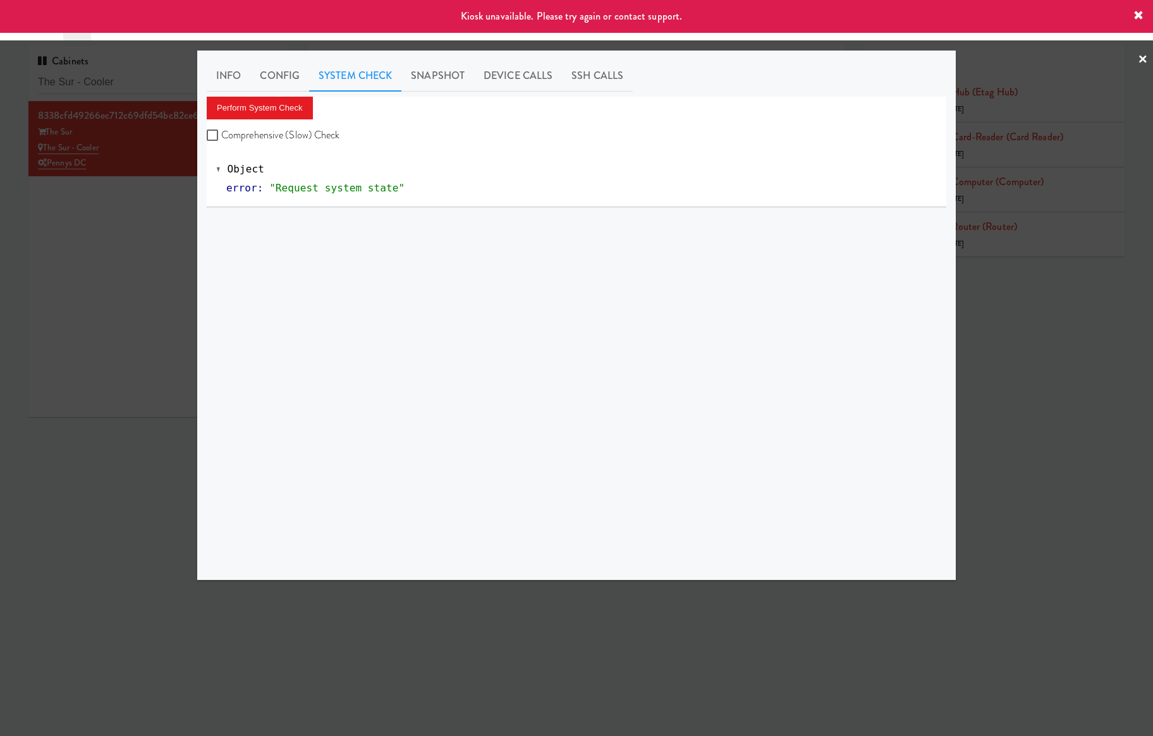
click at [112, 245] on div at bounding box center [576, 368] width 1153 height 736
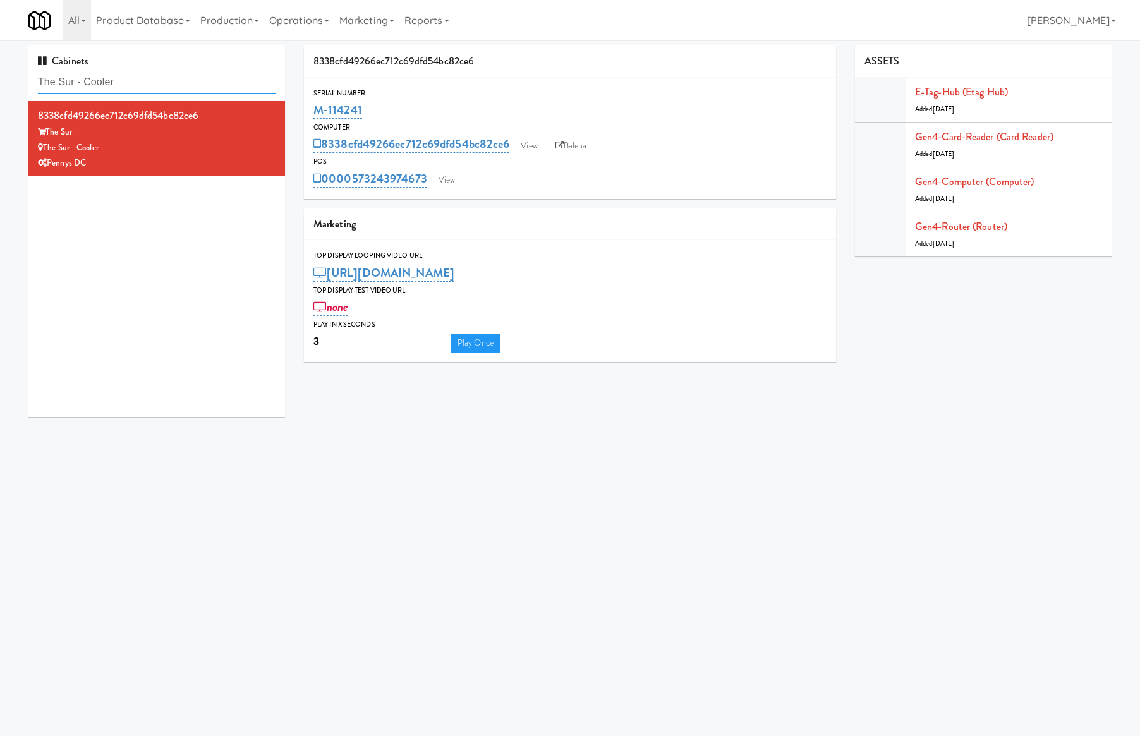
click at [138, 83] on input "The Sur - Cooler" at bounding box center [157, 82] width 238 height 23
paste input "[PERSON_NAME] Sports and Wellness"
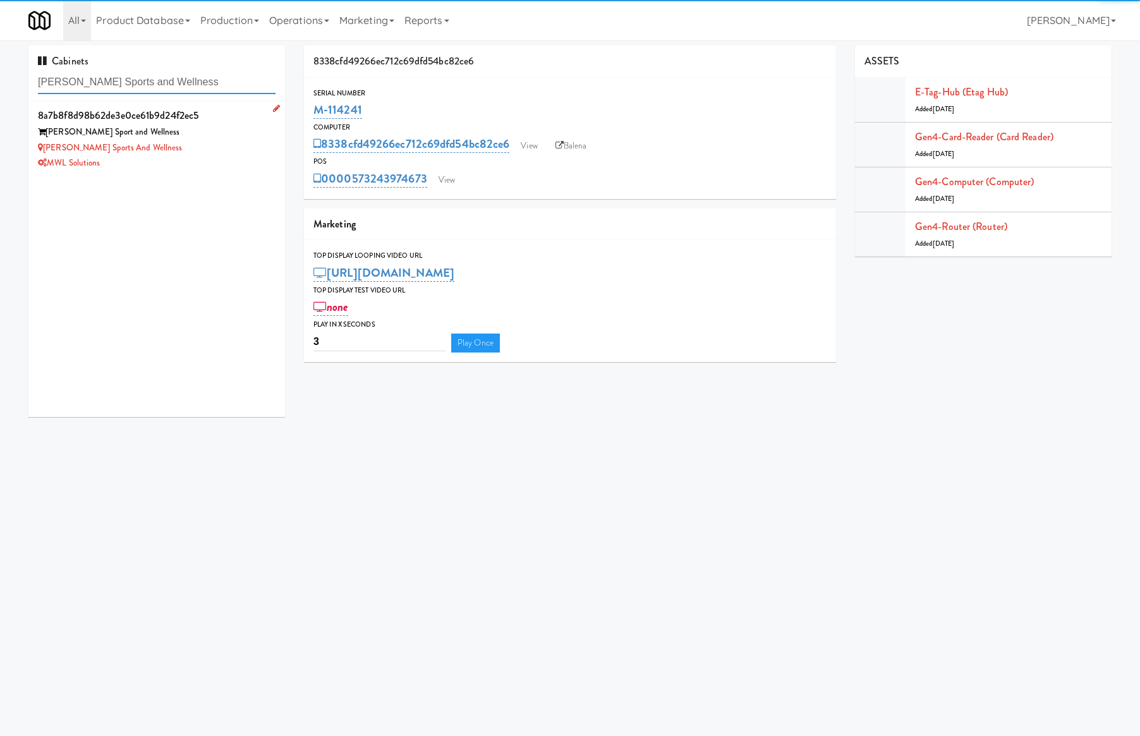
type input "[PERSON_NAME] Sports and Wellness"
click at [201, 152] on div "[PERSON_NAME] Sports and Wellness" at bounding box center [157, 148] width 238 height 16
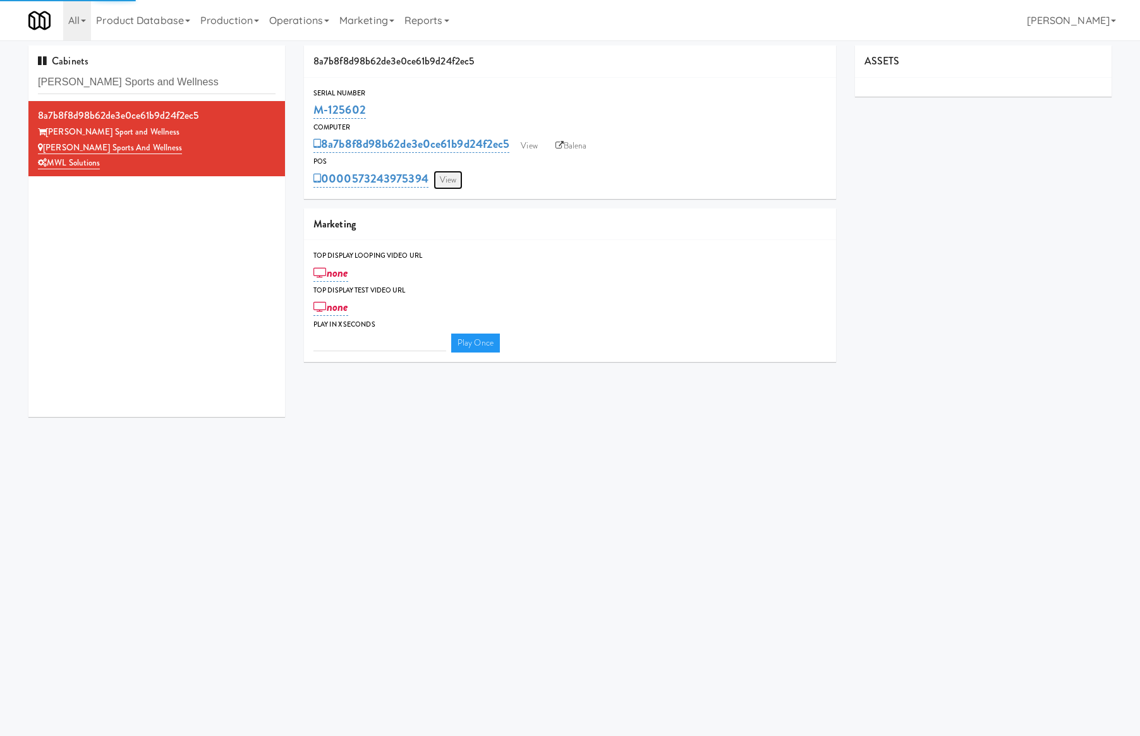
type input "3"
click at [456, 178] on link "View" at bounding box center [448, 180] width 29 height 19
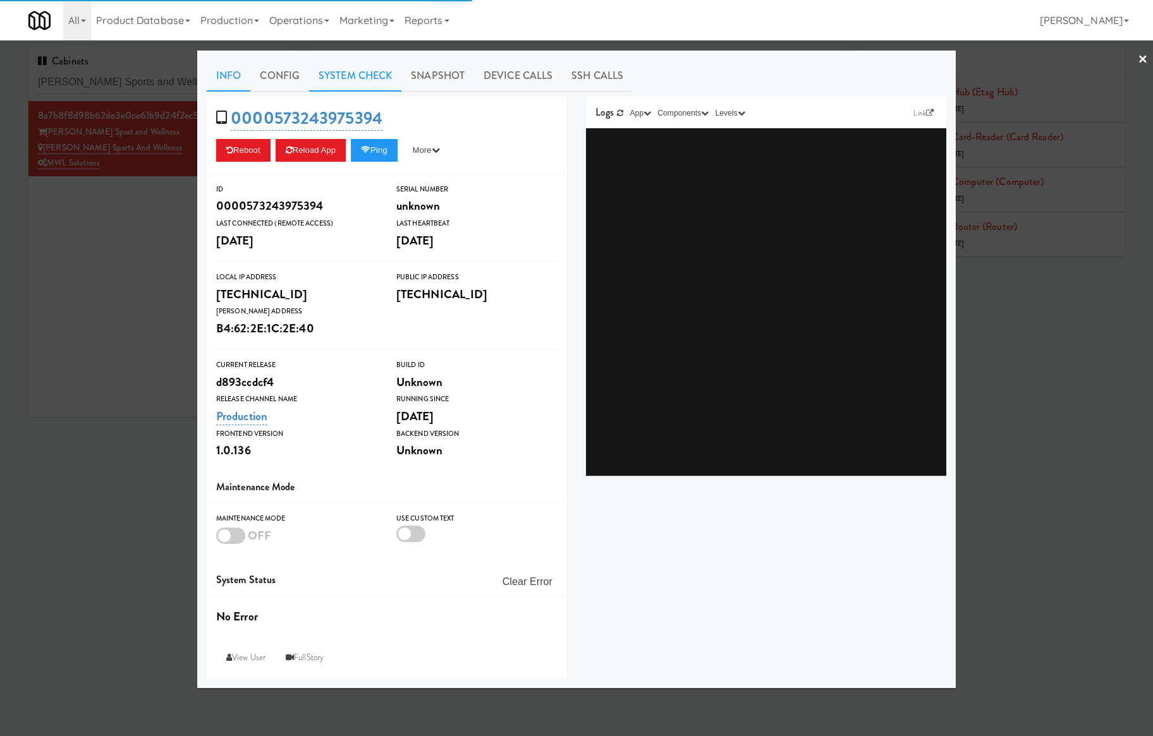
click at [356, 73] on link "System Check" at bounding box center [355, 76] width 92 height 32
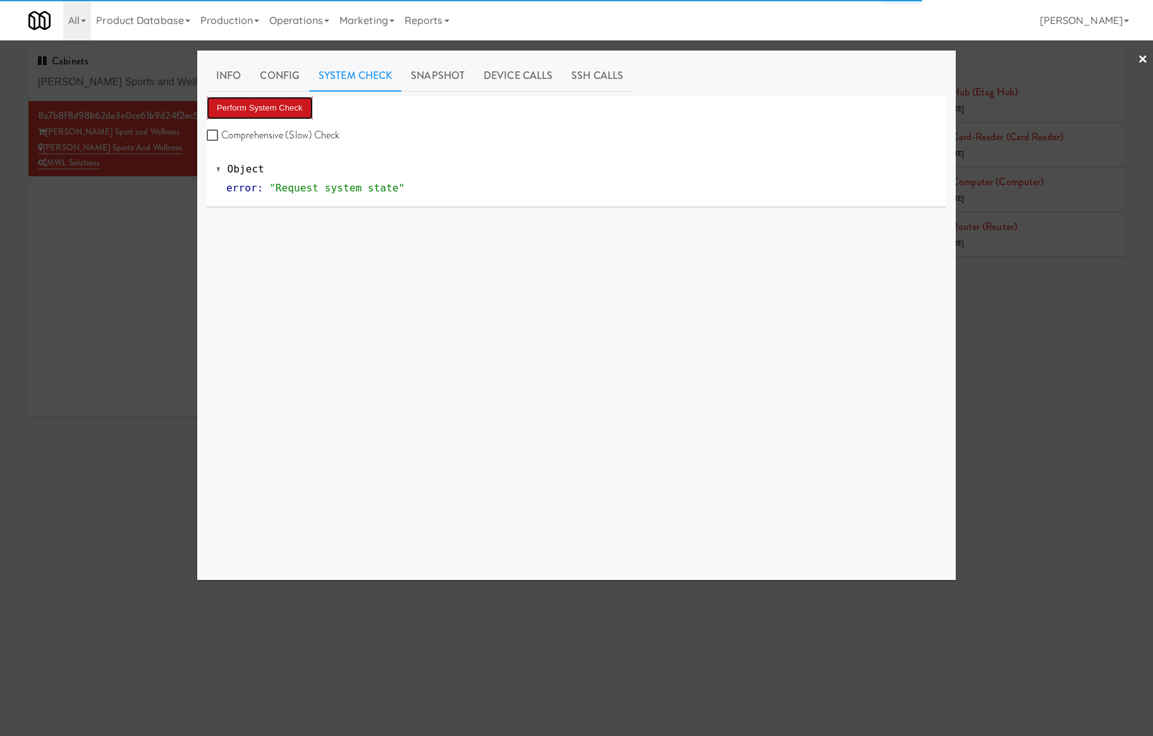
click at [272, 99] on button "Perform System Check" at bounding box center [260, 108] width 106 height 23
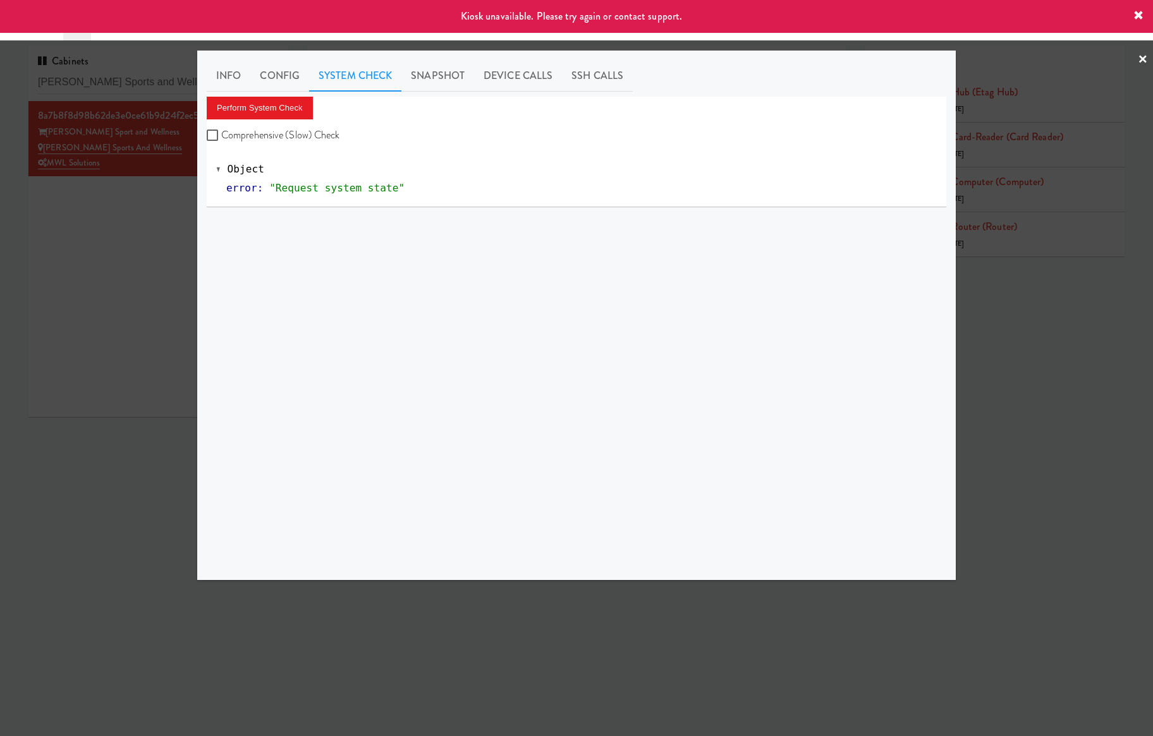
click at [134, 231] on div at bounding box center [576, 368] width 1153 height 736
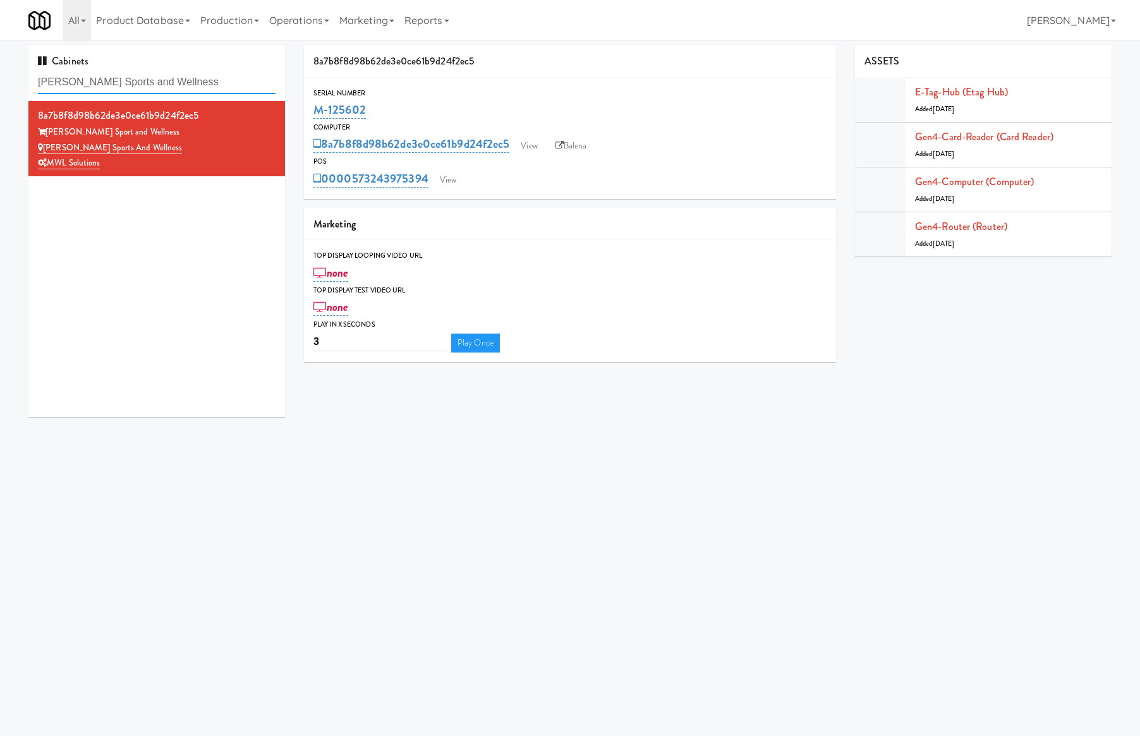
click at [212, 73] on input "[PERSON_NAME] Sports and Wellness" at bounding box center [157, 82] width 238 height 23
paste input "Oasis Manatee - Cooler"
type input "Oasis Manatee - Cooler"
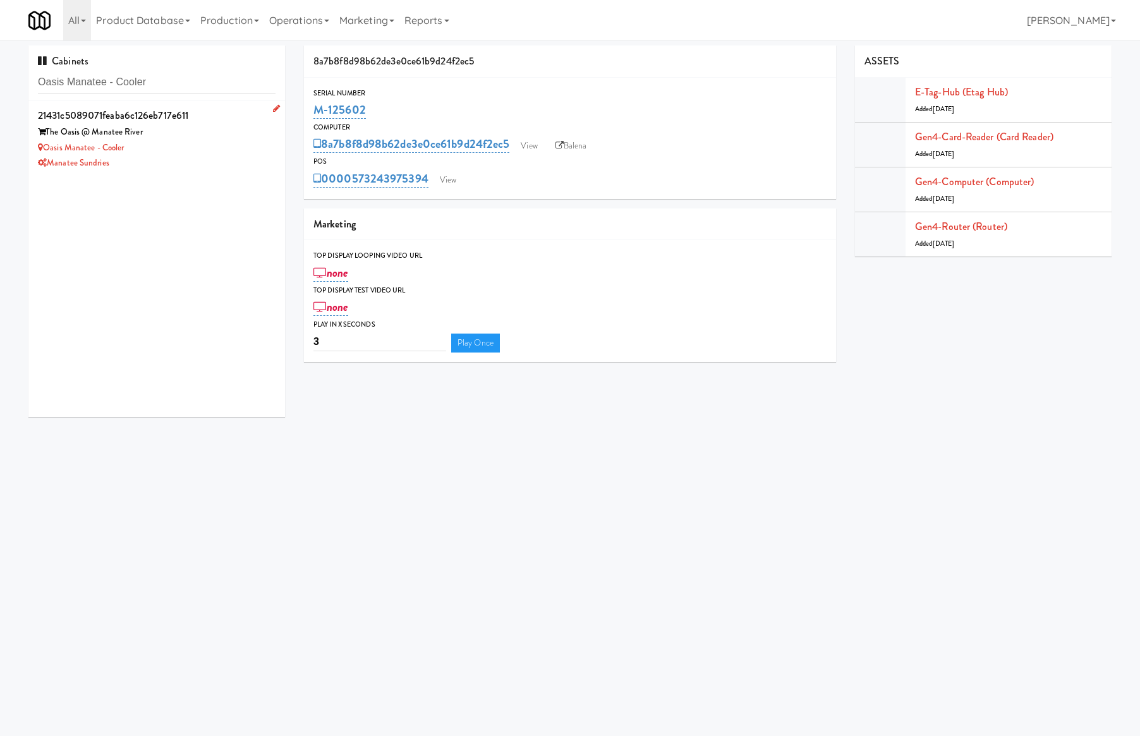
click at [225, 162] on div "Manatee Sundries" at bounding box center [157, 163] width 238 height 16
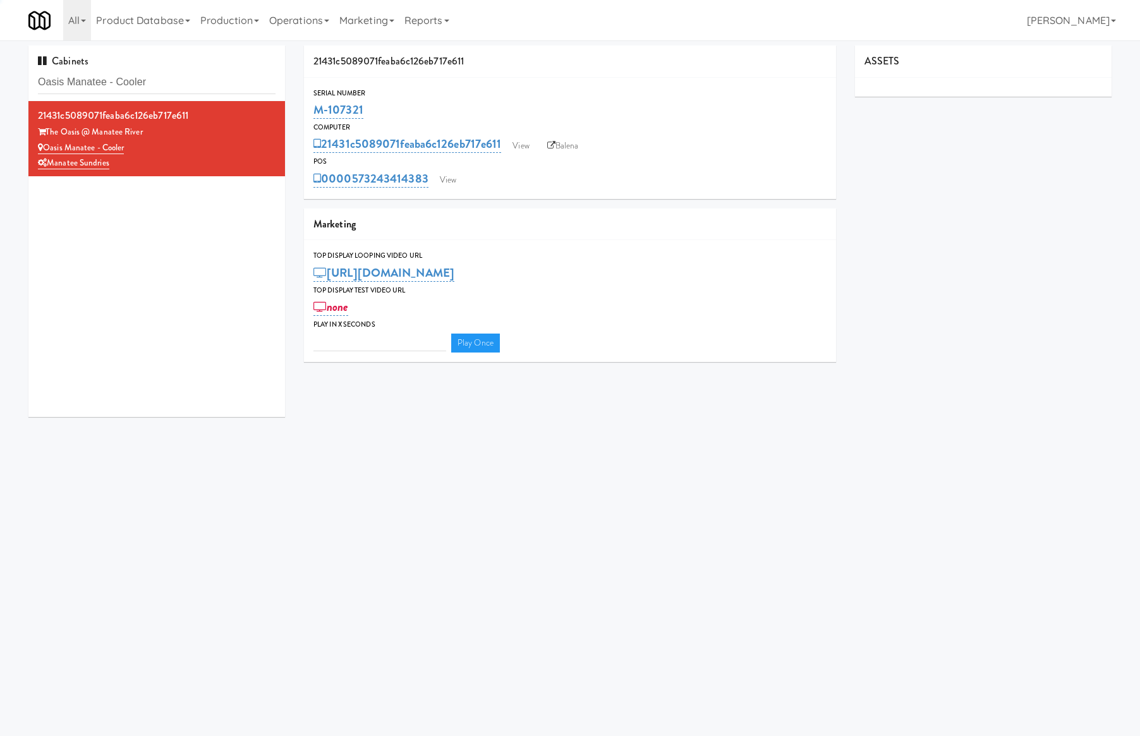
type input "3"
click at [18, 274] on div "Cabinets Oasis Manatee - Cooler 21431c5089071feaba6c126eb717e611 The Oasis @ [G…" at bounding box center [570, 236] width 1140 height 381
drag, startPoint x: 454, startPoint y: 180, endPoint x: 458, endPoint y: 173, distance: 8.2
click at [454, 180] on link "View" at bounding box center [448, 180] width 29 height 19
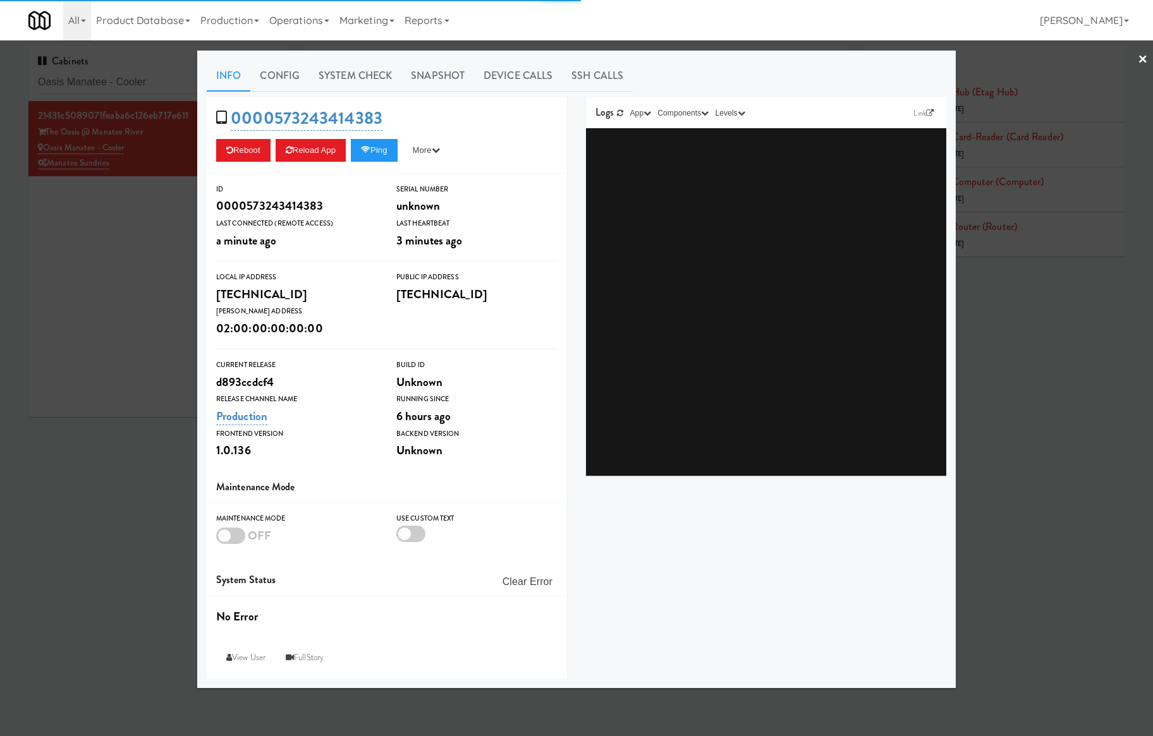
click at [316, 78] on link "System Check" at bounding box center [355, 76] width 92 height 32
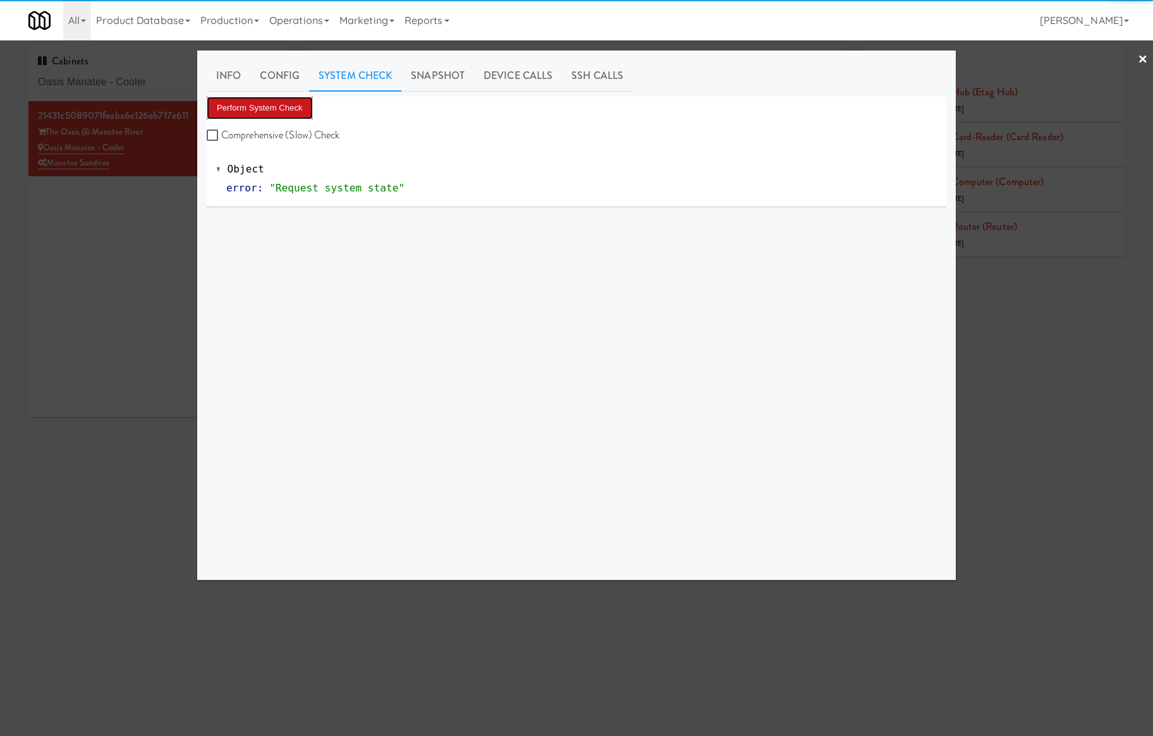
click at [283, 112] on button "Perform System Check" at bounding box center [260, 108] width 106 height 23
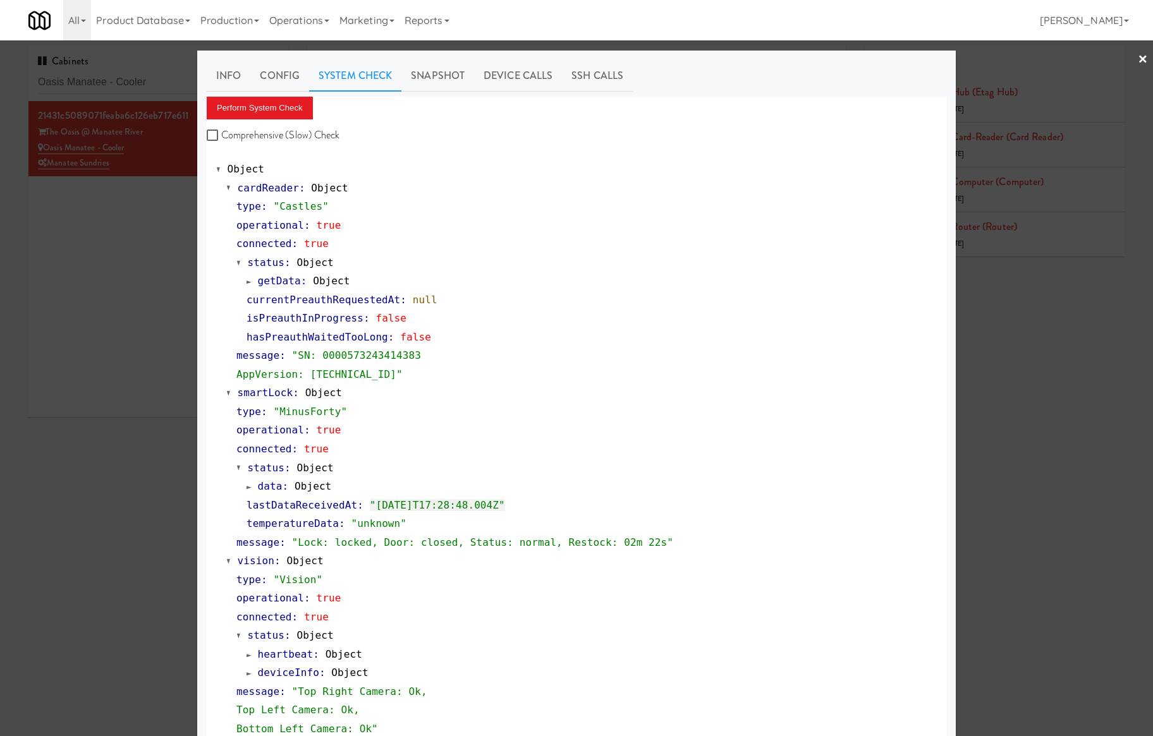
click at [88, 317] on div at bounding box center [576, 368] width 1153 height 736
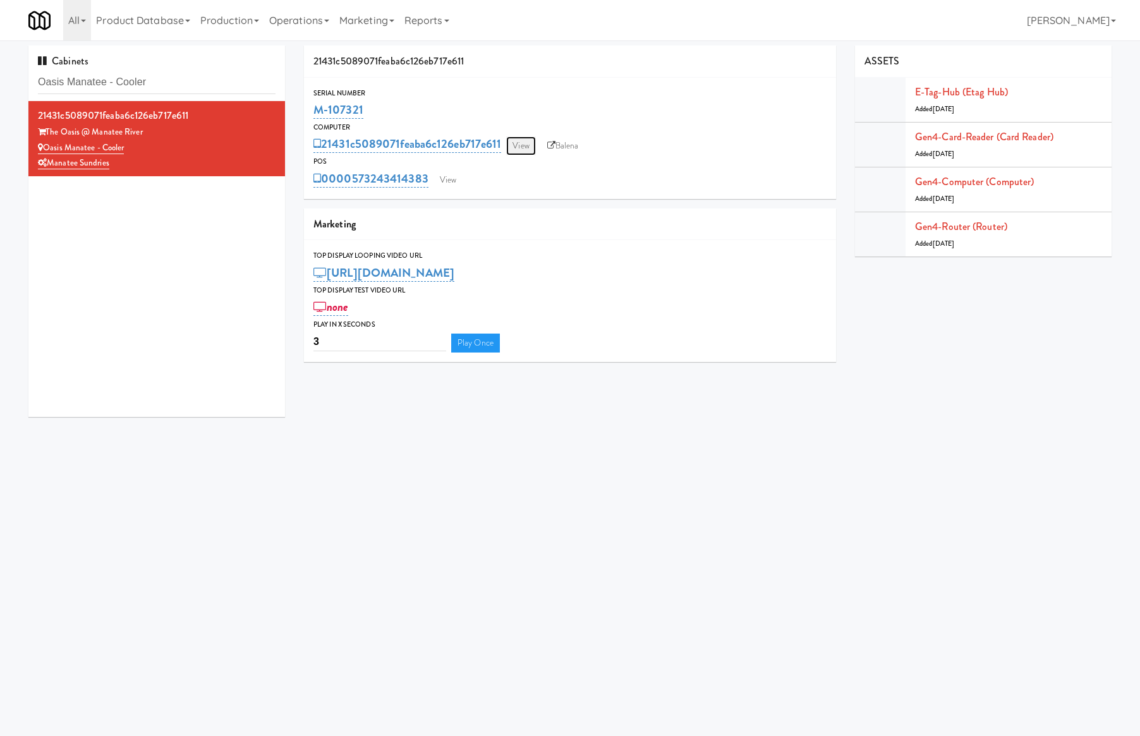
click at [519, 148] on link "View" at bounding box center [520, 146] width 29 height 19
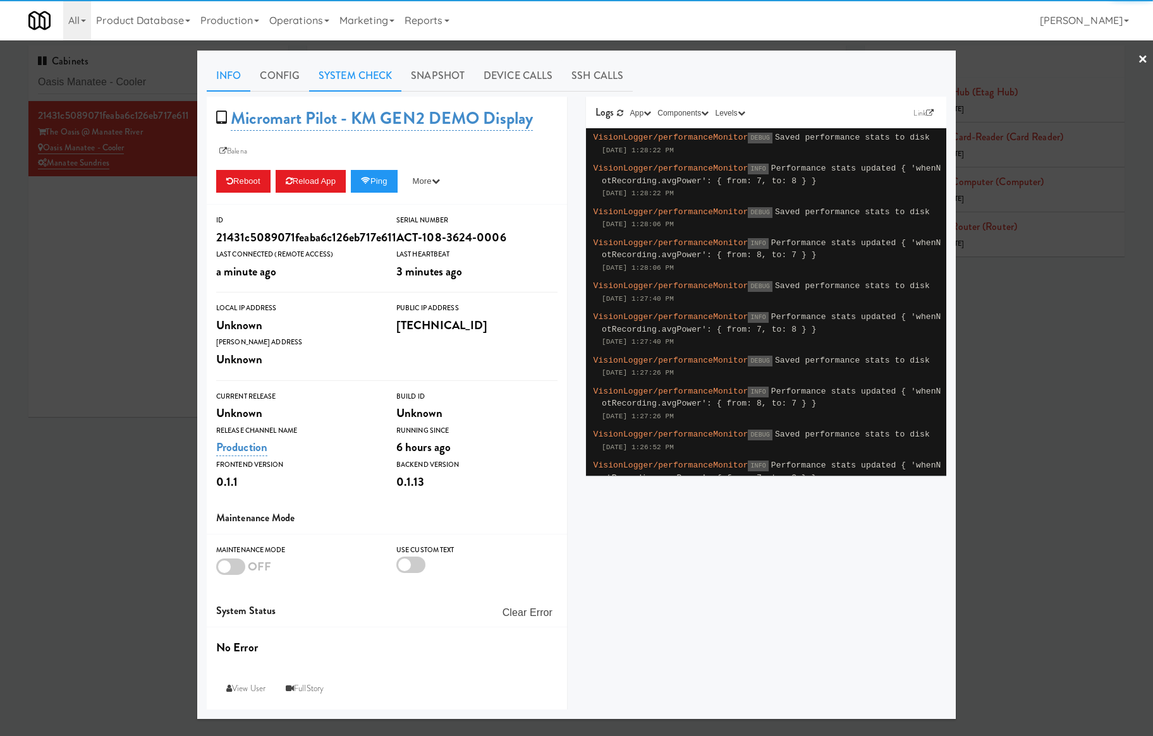
click at [348, 79] on link "System Check" at bounding box center [355, 76] width 92 height 32
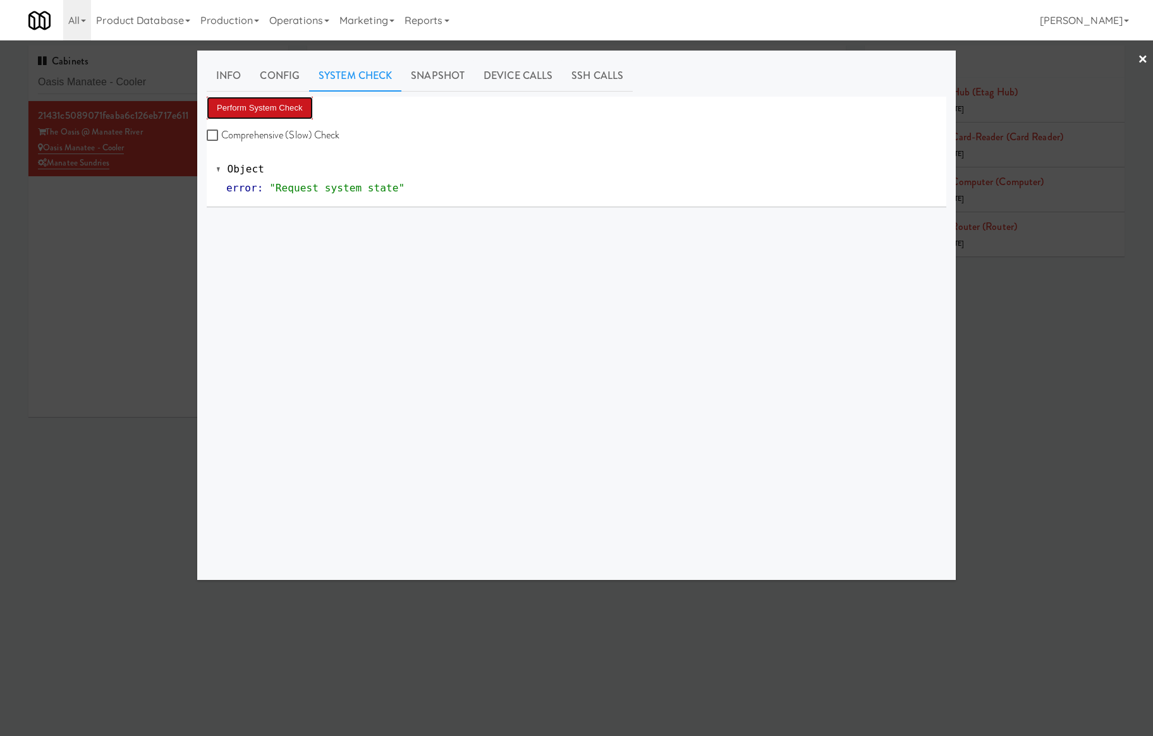
click at [299, 100] on button "Perform System Check" at bounding box center [260, 108] width 106 height 23
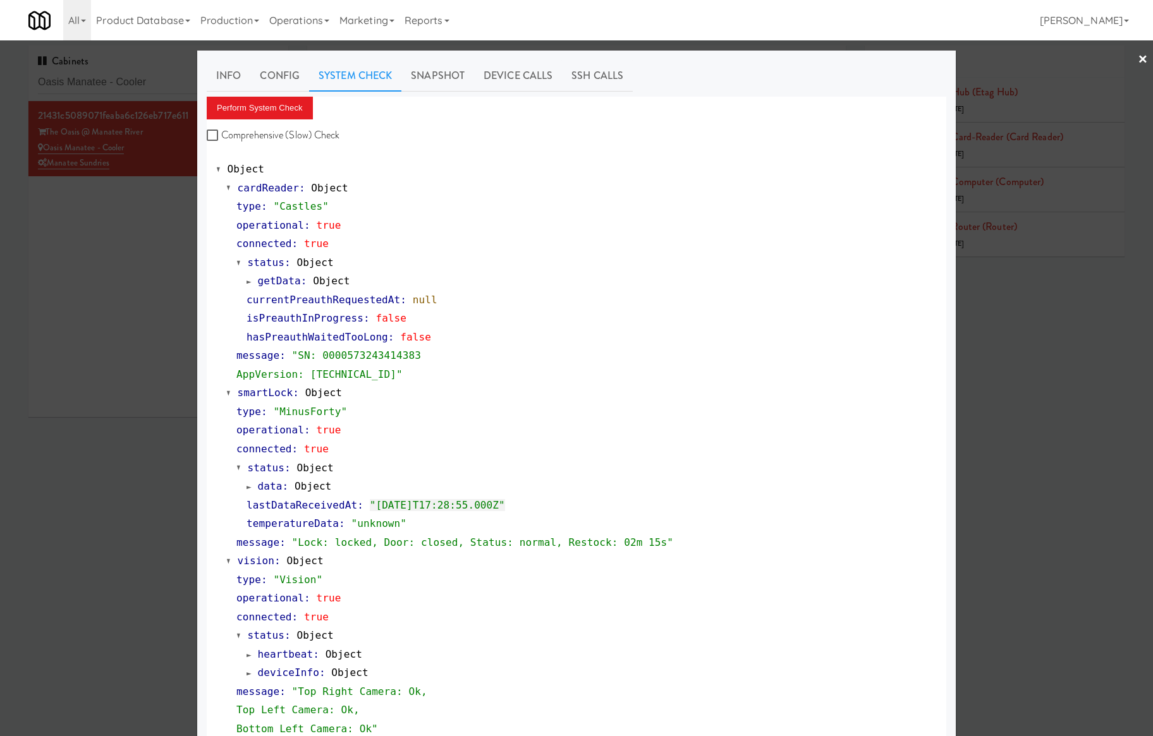
click at [147, 87] on div at bounding box center [576, 368] width 1153 height 736
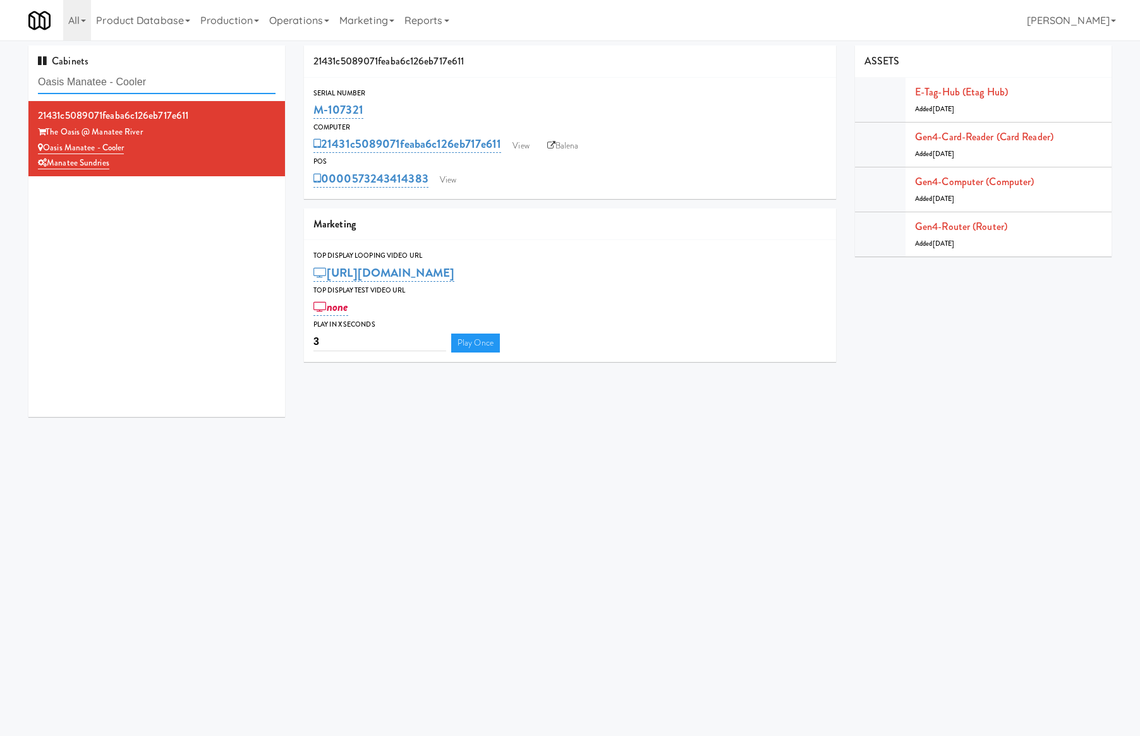
click at [147, 87] on input "Oasis Manatee - Cooler" at bounding box center [157, 82] width 238 height 23
paste input "[GEOGRAPHIC_DATA] Pantry"
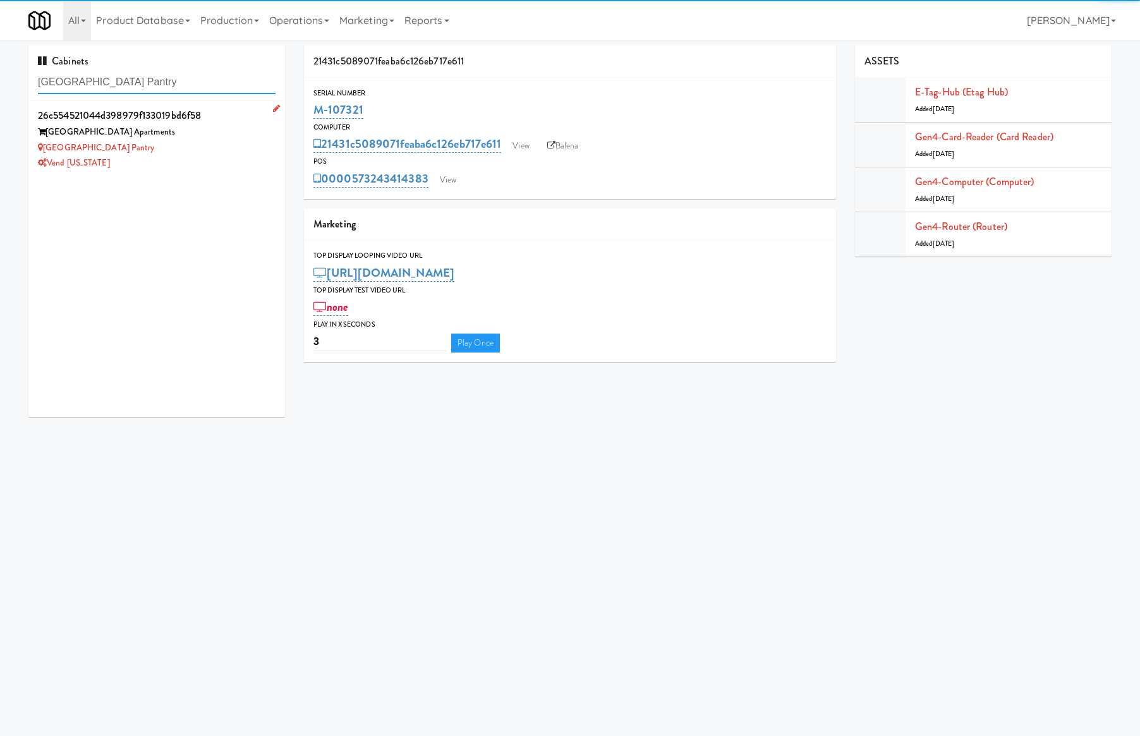
type input "[GEOGRAPHIC_DATA] Pantry"
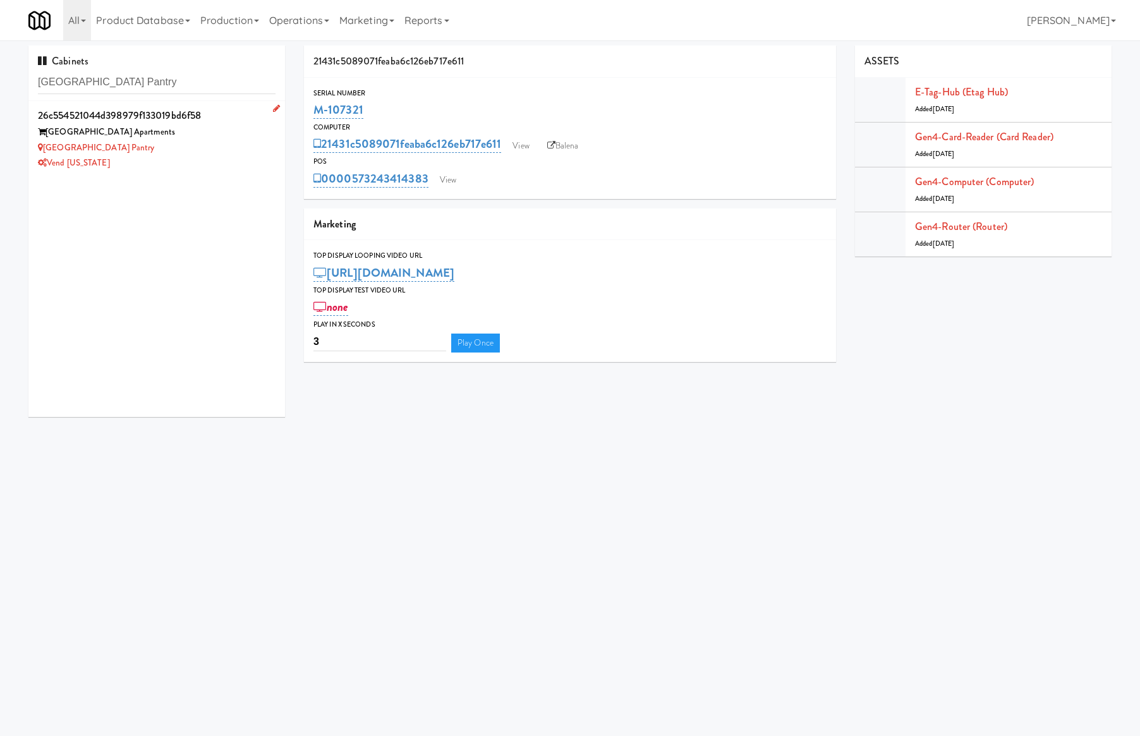
click at [219, 155] on div "Vend [US_STATE]" at bounding box center [157, 163] width 238 height 16
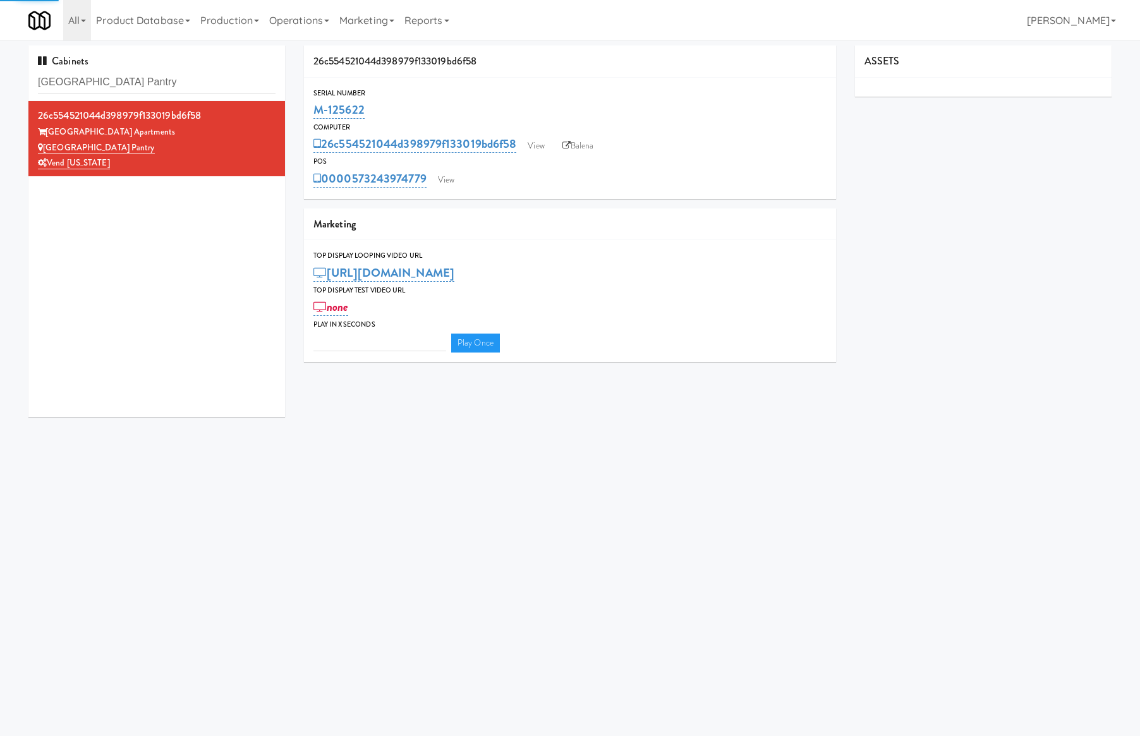
type input "3"
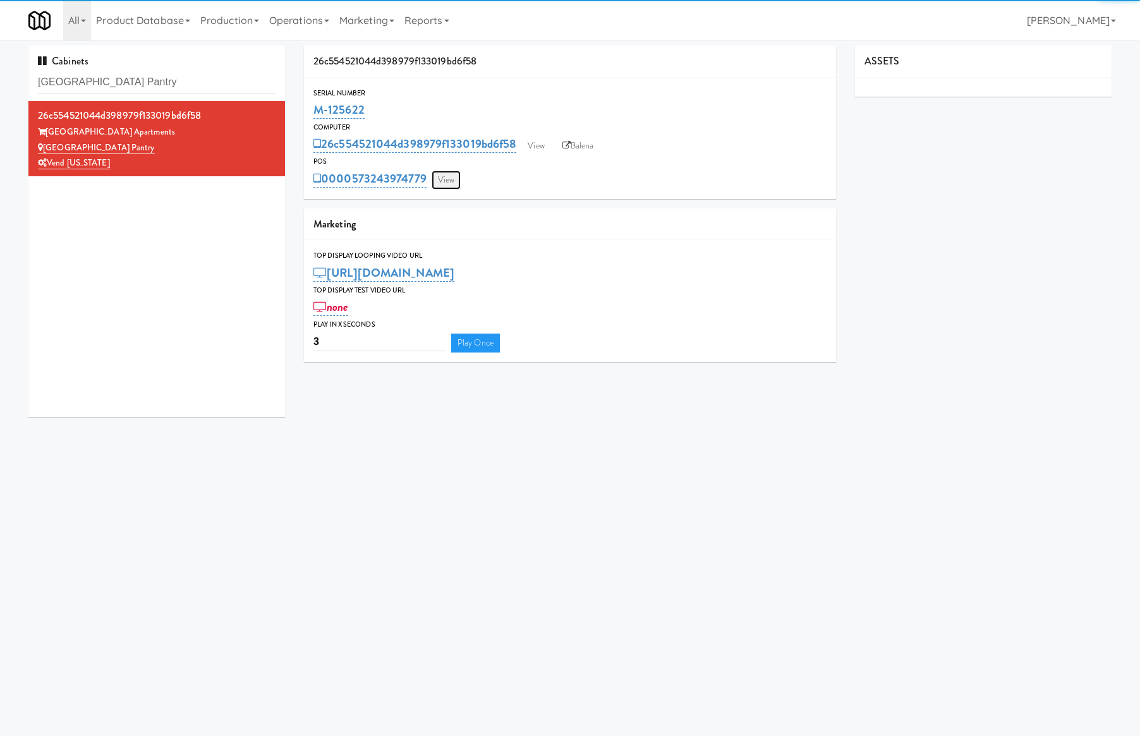
click at [444, 178] on link "View" at bounding box center [446, 180] width 29 height 19
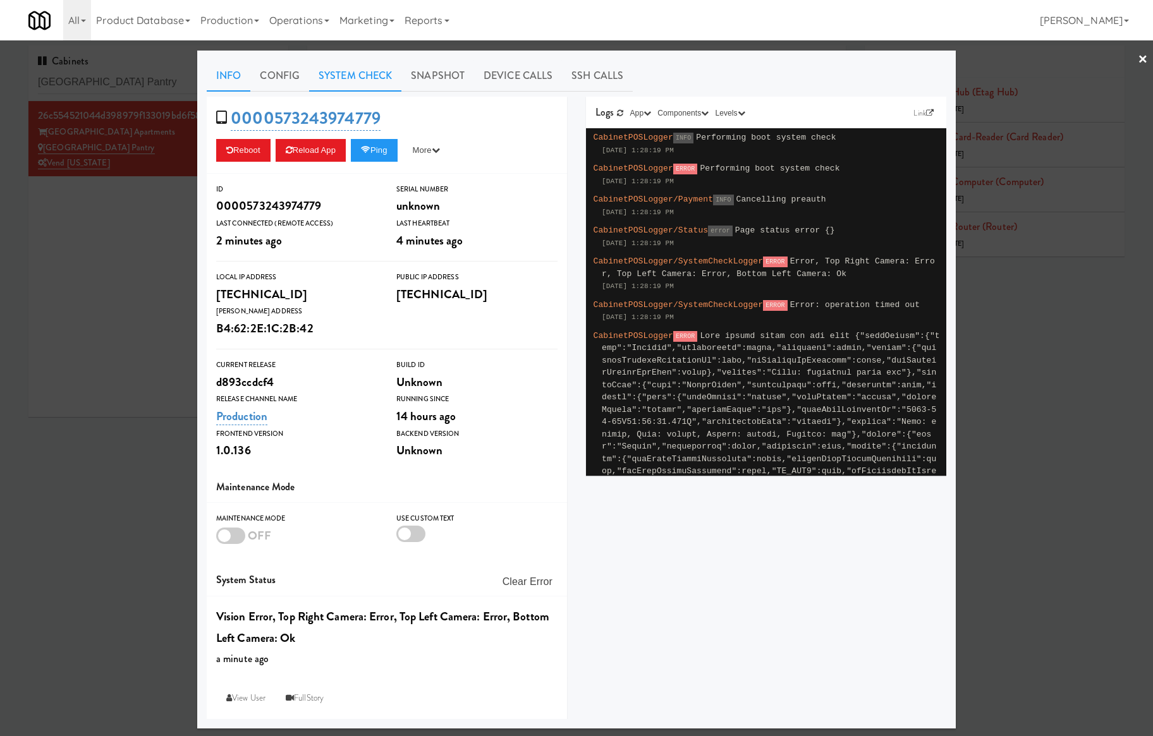
click at [363, 83] on link "System Check" at bounding box center [355, 76] width 92 height 32
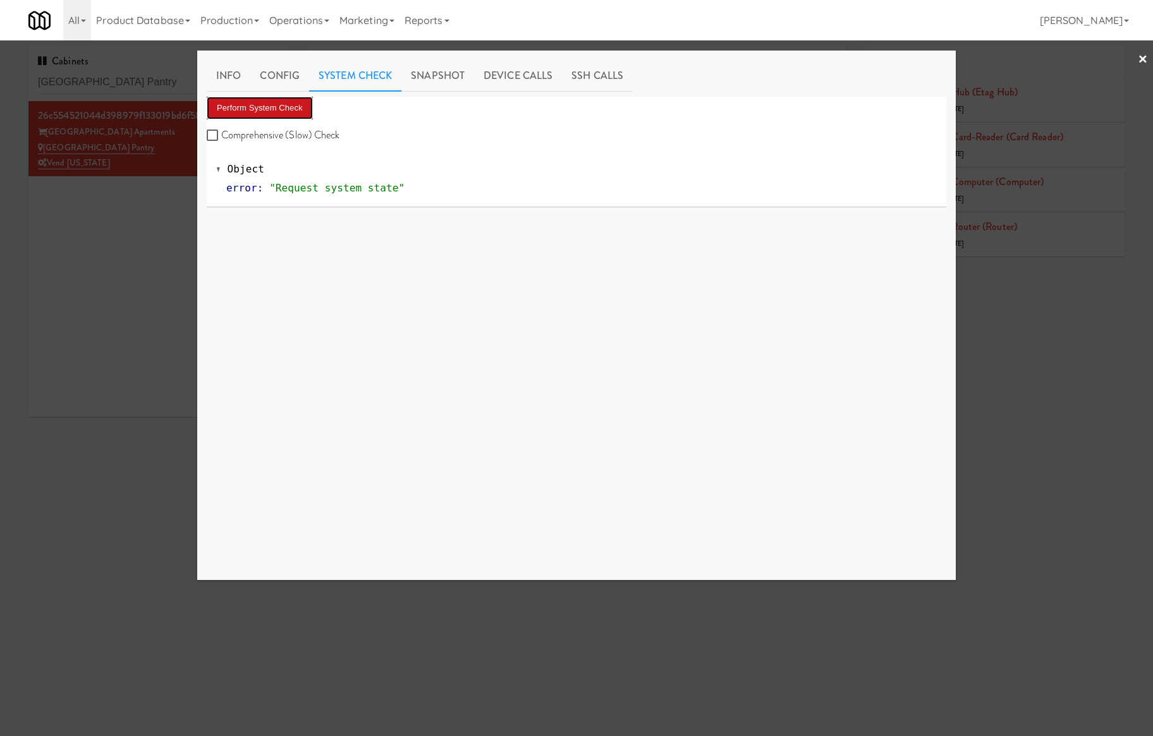
click at [281, 111] on button "Perform System Check" at bounding box center [260, 108] width 106 height 23
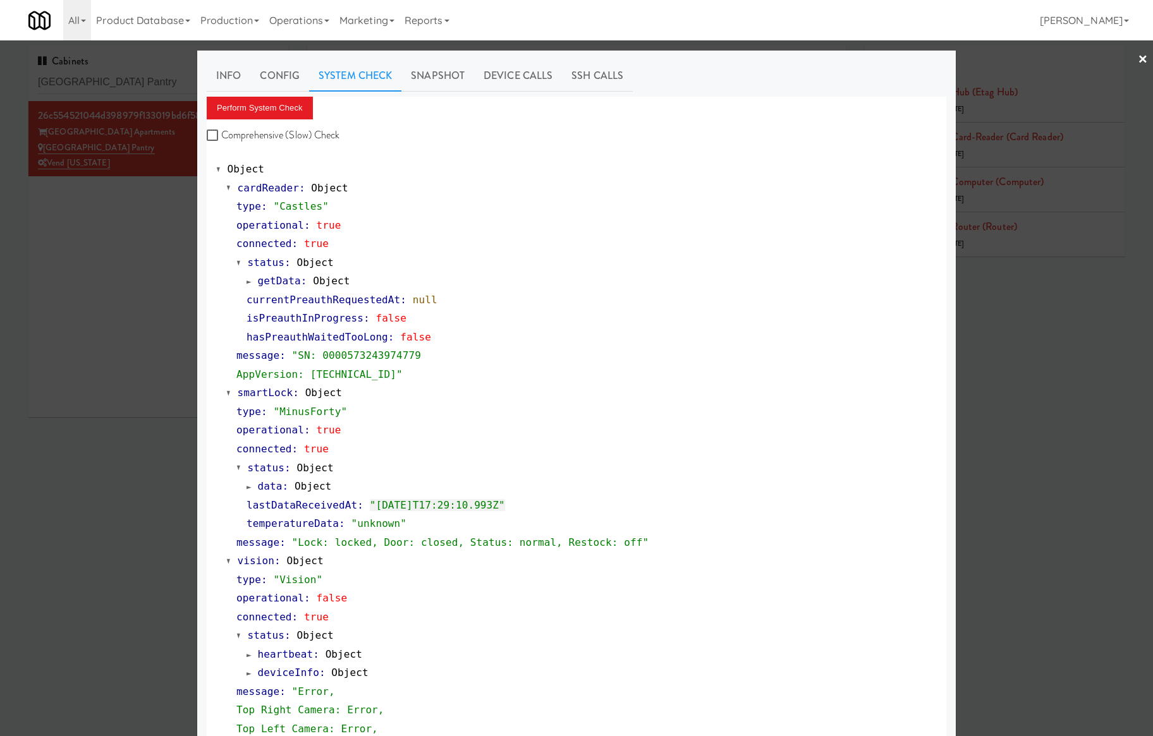
drag, startPoint x: 46, startPoint y: 236, endPoint x: 249, endPoint y: 173, distance: 212.5
click at [51, 236] on div at bounding box center [576, 368] width 1153 height 736
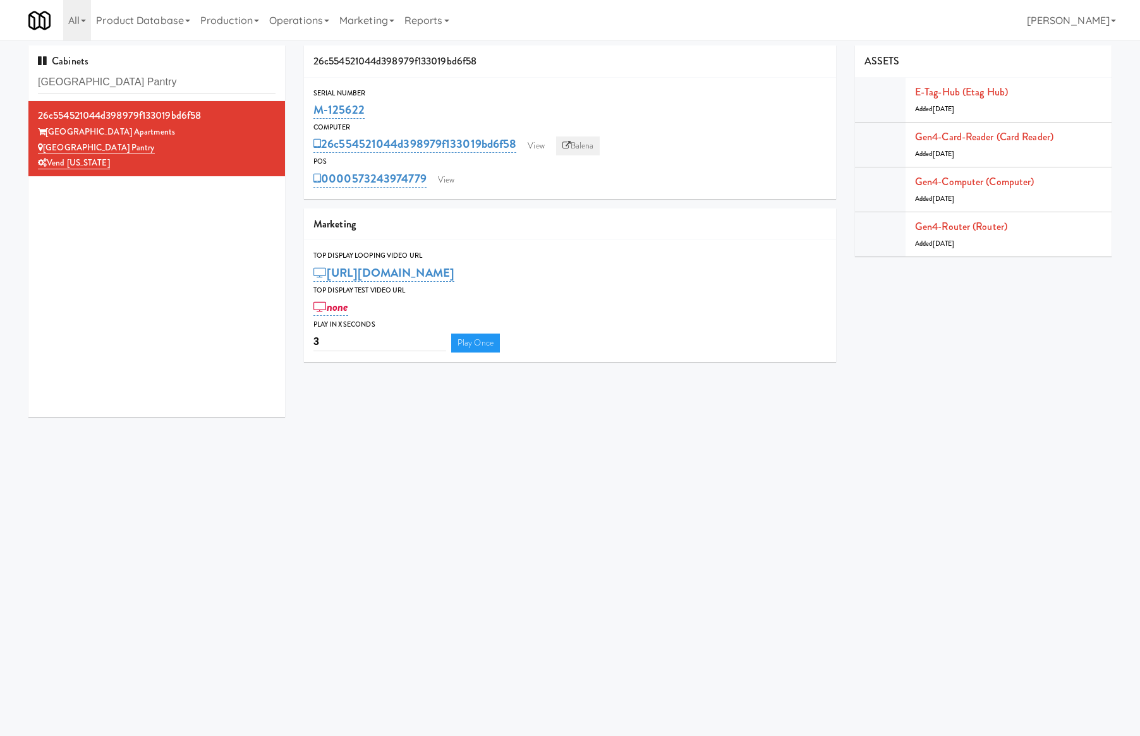
click at [597, 142] on link "Balena" at bounding box center [578, 146] width 44 height 19
click at [162, 73] on input "[GEOGRAPHIC_DATA] Pantry" at bounding box center [157, 82] width 238 height 23
paste input "Healthtrax Gym"
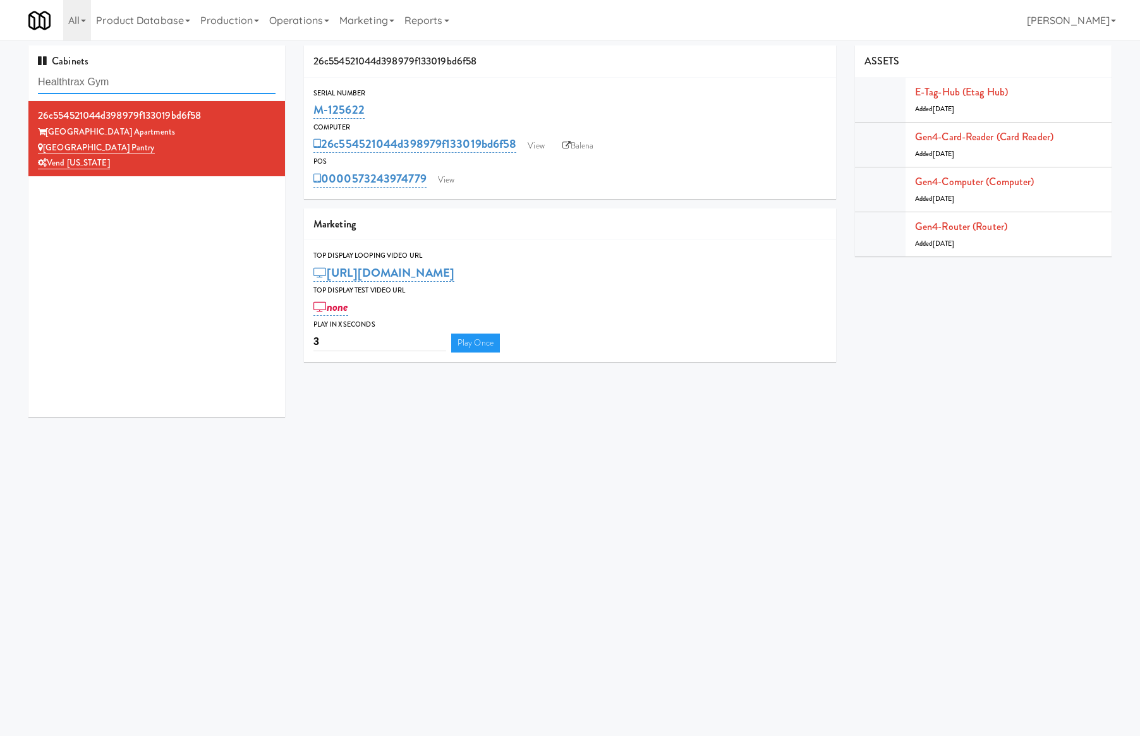
type input "Healthtrax Gym"
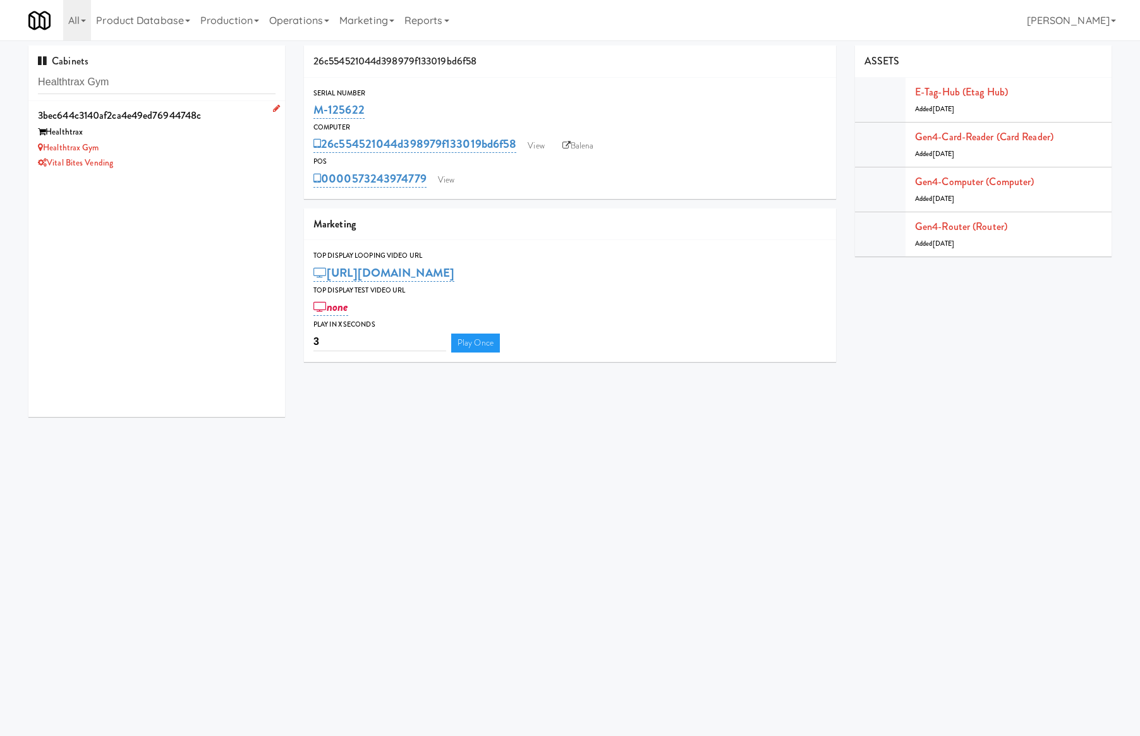
click at [253, 123] on div "3bec644c3140af2ca4e49ed76944748c" at bounding box center [157, 115] width 238 height 19
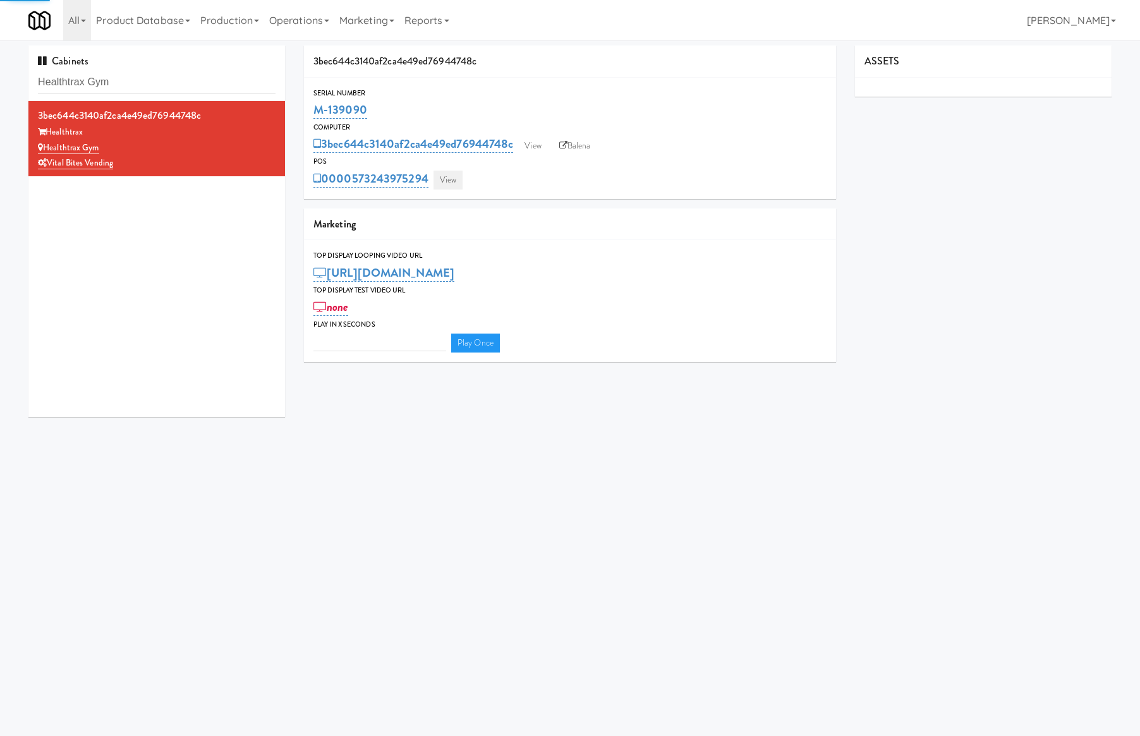
type input "3"
click at [454, 181] on link "View" at bounding box center [448, 180] width 29 height 19
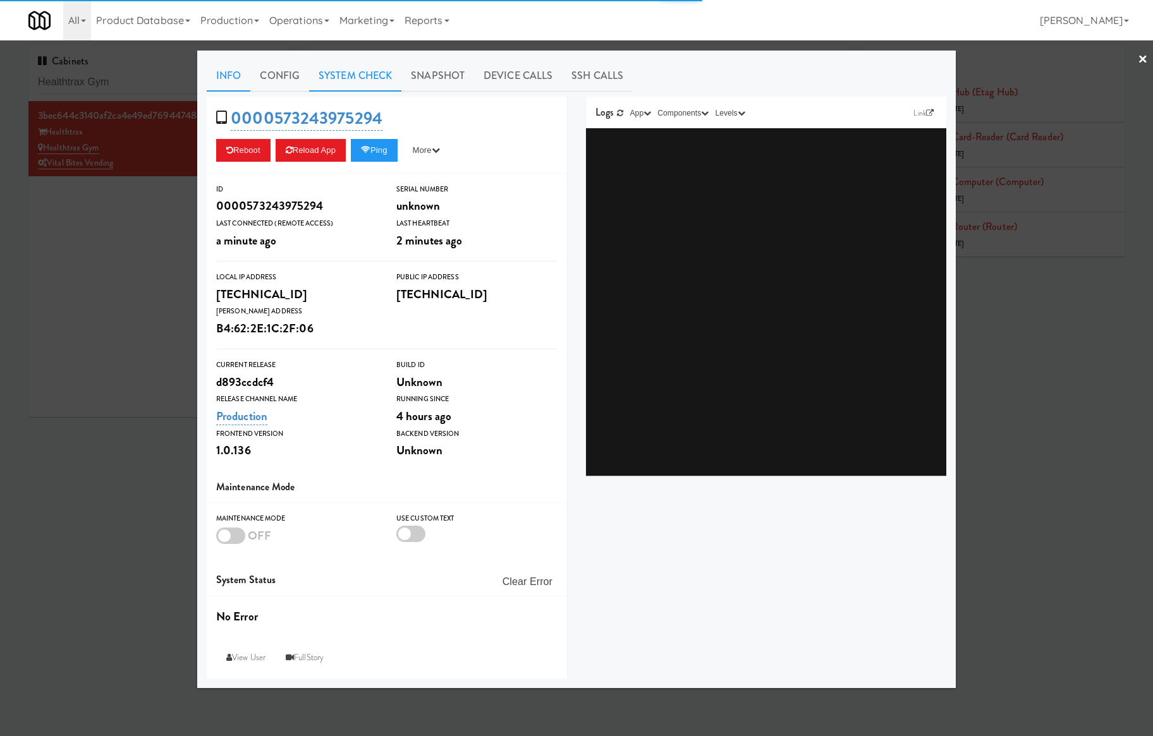
click at [347, 83] on link "System Check" at bounding box center [355, 76] width 92 height 32
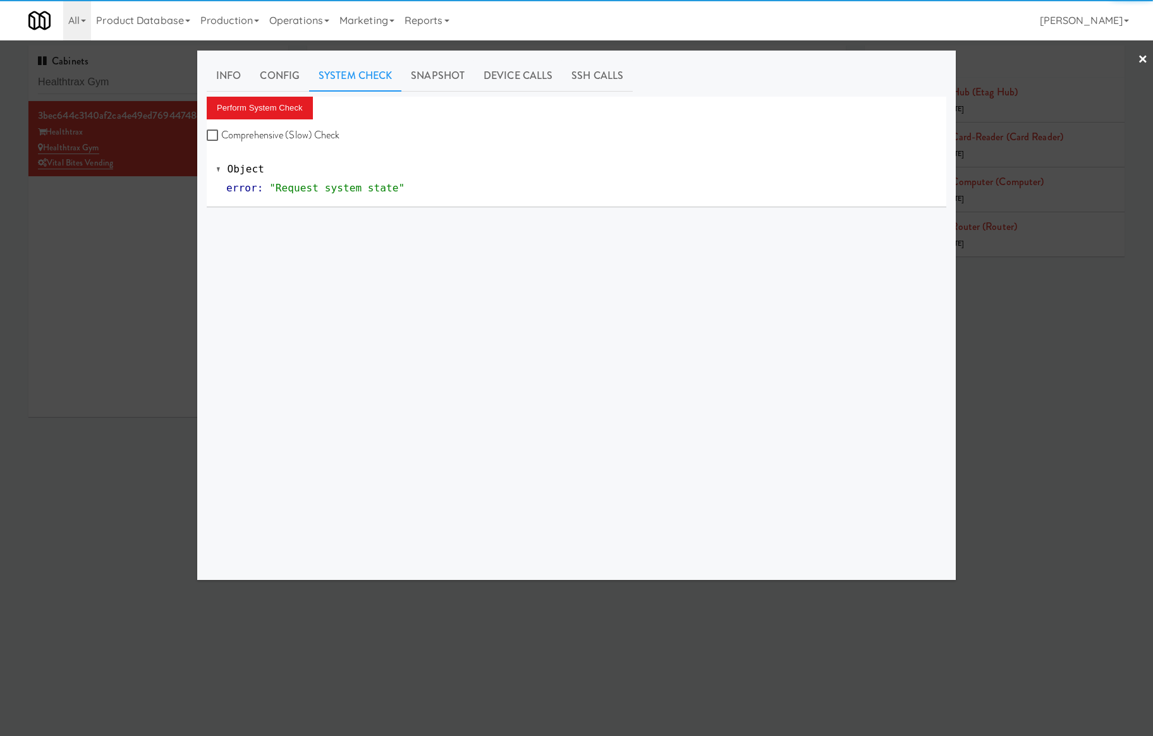
click at [299, 121] on div "Perform System Check Comprehensive (Slow) Check" at bounding box center [576, 121] width 739 height 48
click at [291, 112] on button "Perform System Check" at bounding box center [260, 108] width 106 height 23
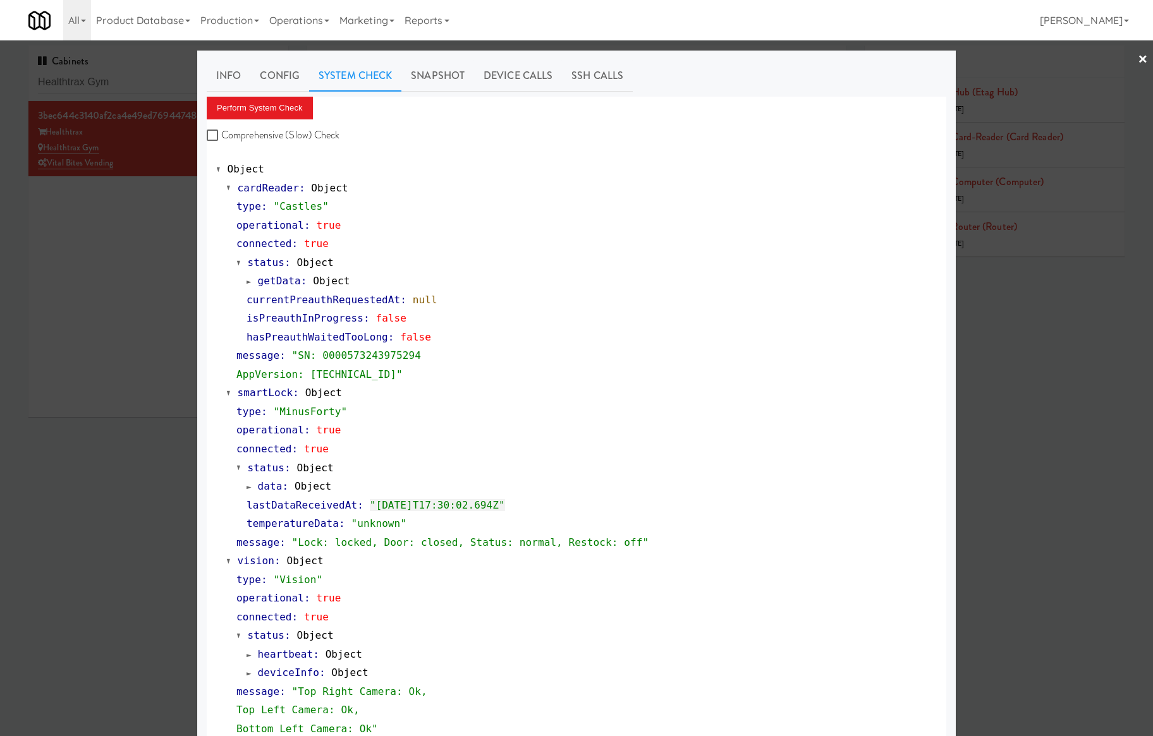
click at [119, 252] on div at bounding box center [576, 368] width 1153 height 736
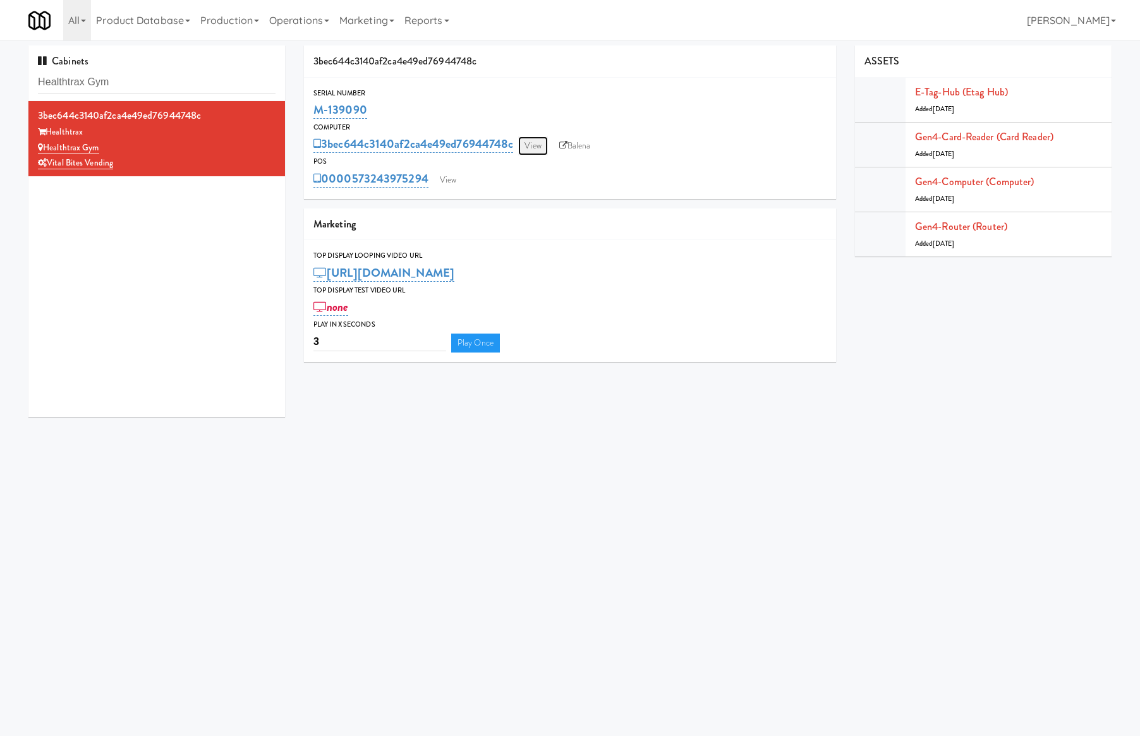
click at [536, 145] on link "View" at bounding box center [532, 146] width 29 height 19
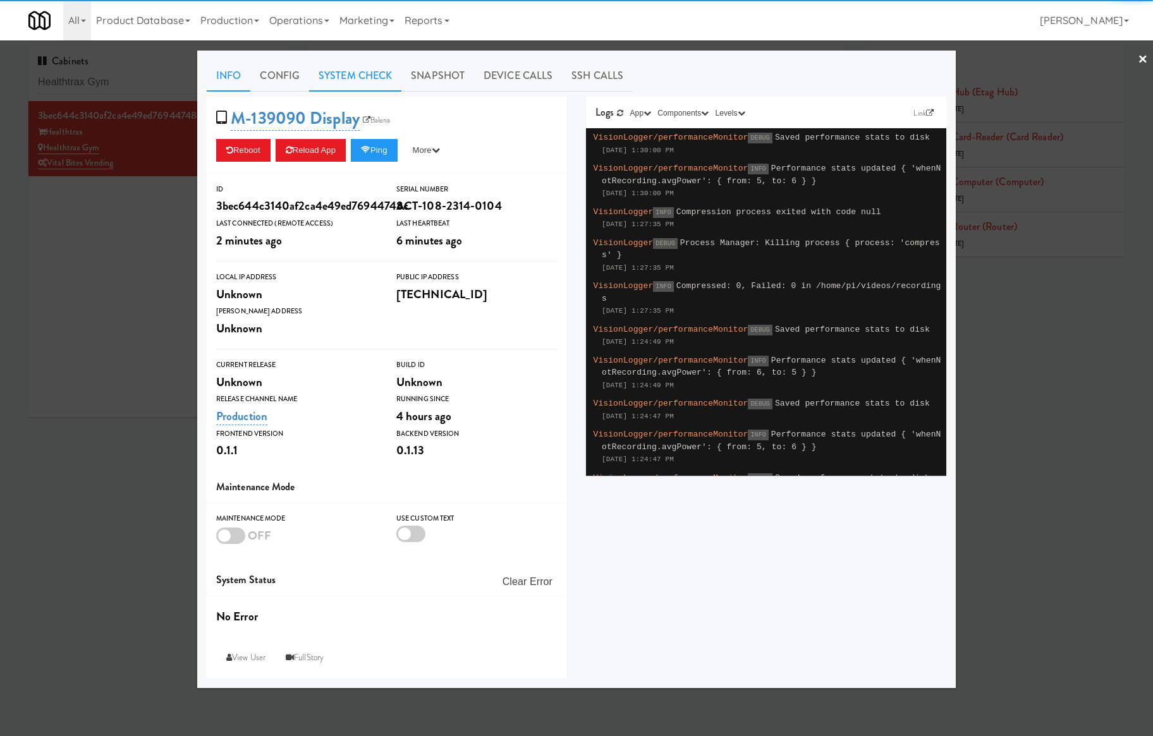
click at [380, 72] on link "System Check" at bounding box center [355, 76] width 92 height 32
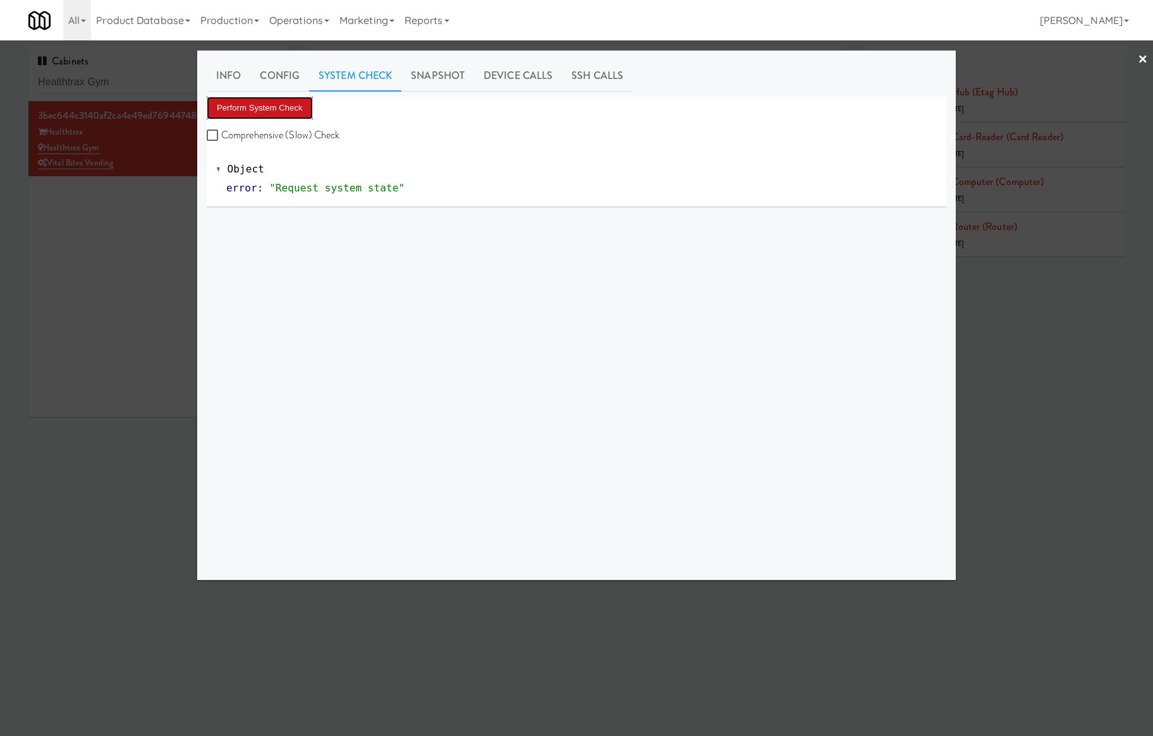
click at [277, 107] on button "Perform System Check" at bounding box center [260, 108] width 106 height 23
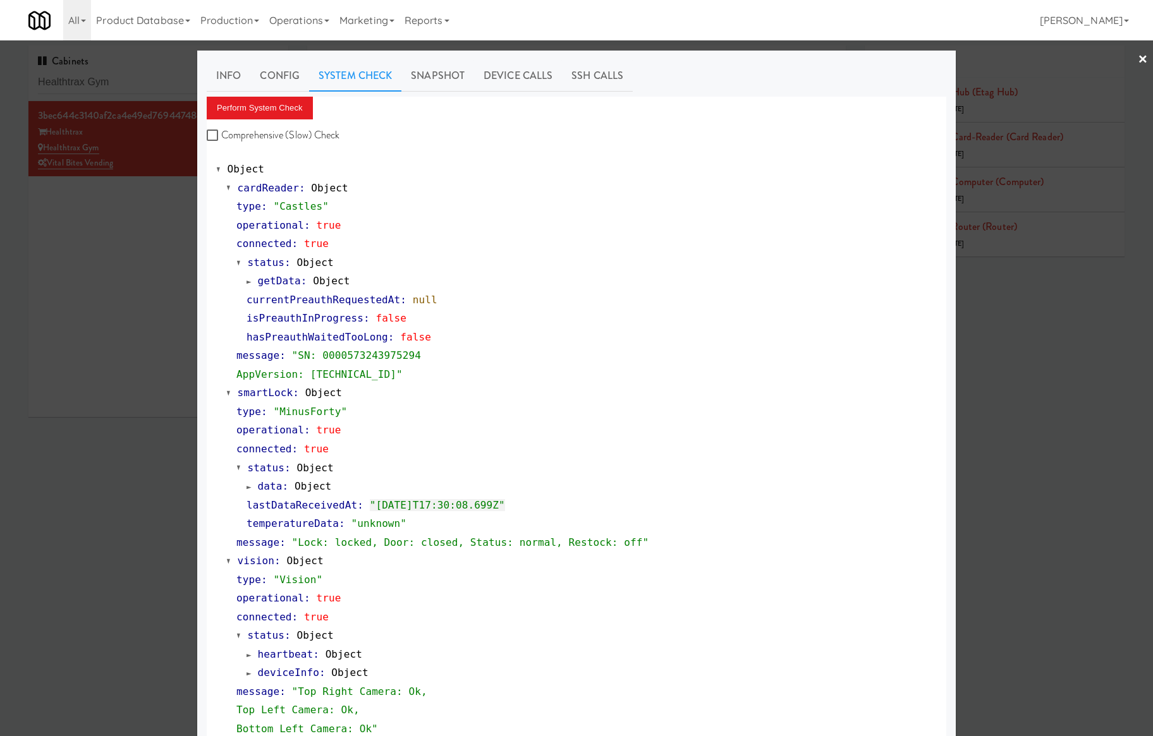
click at [167, 84] on div at bounding box center [576, 368] width 1153 height 736
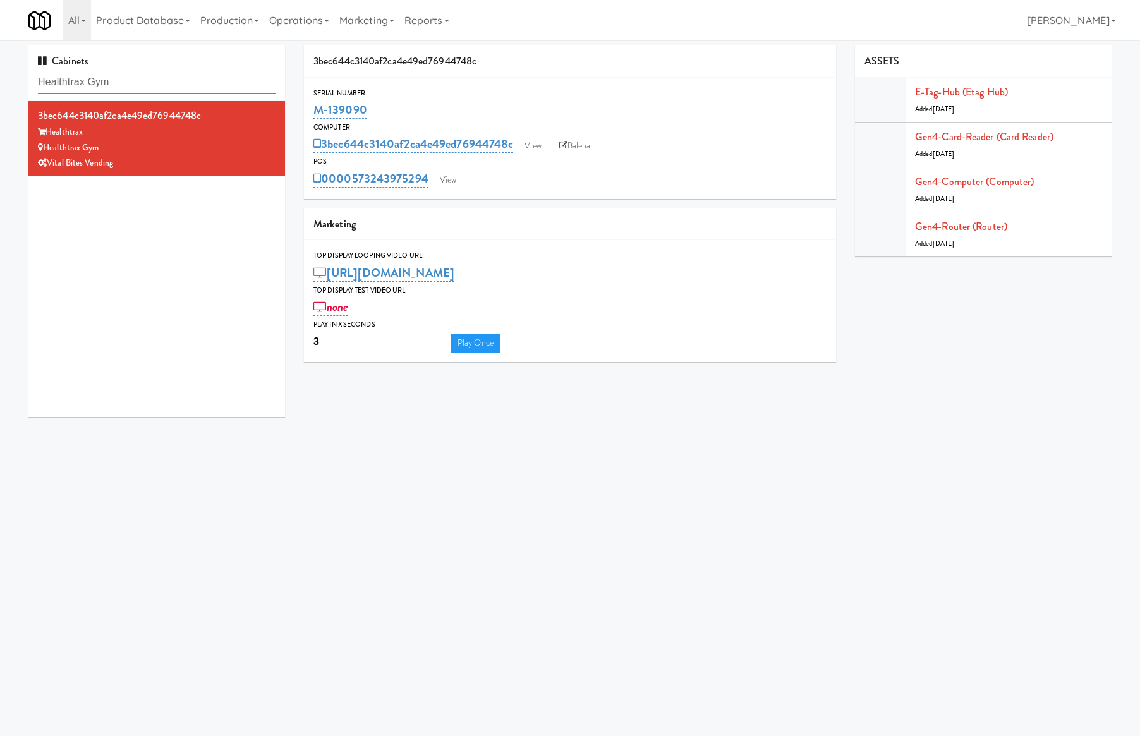
click at [167, 84] on input "Healthtrax Gym" at bounding box center [157, 82] width 238 height 23
paste input "RMU - Floor 7"
type input "RMU - Floor 7"
